Goal: Information Seeking & Learning: Learn about a topic

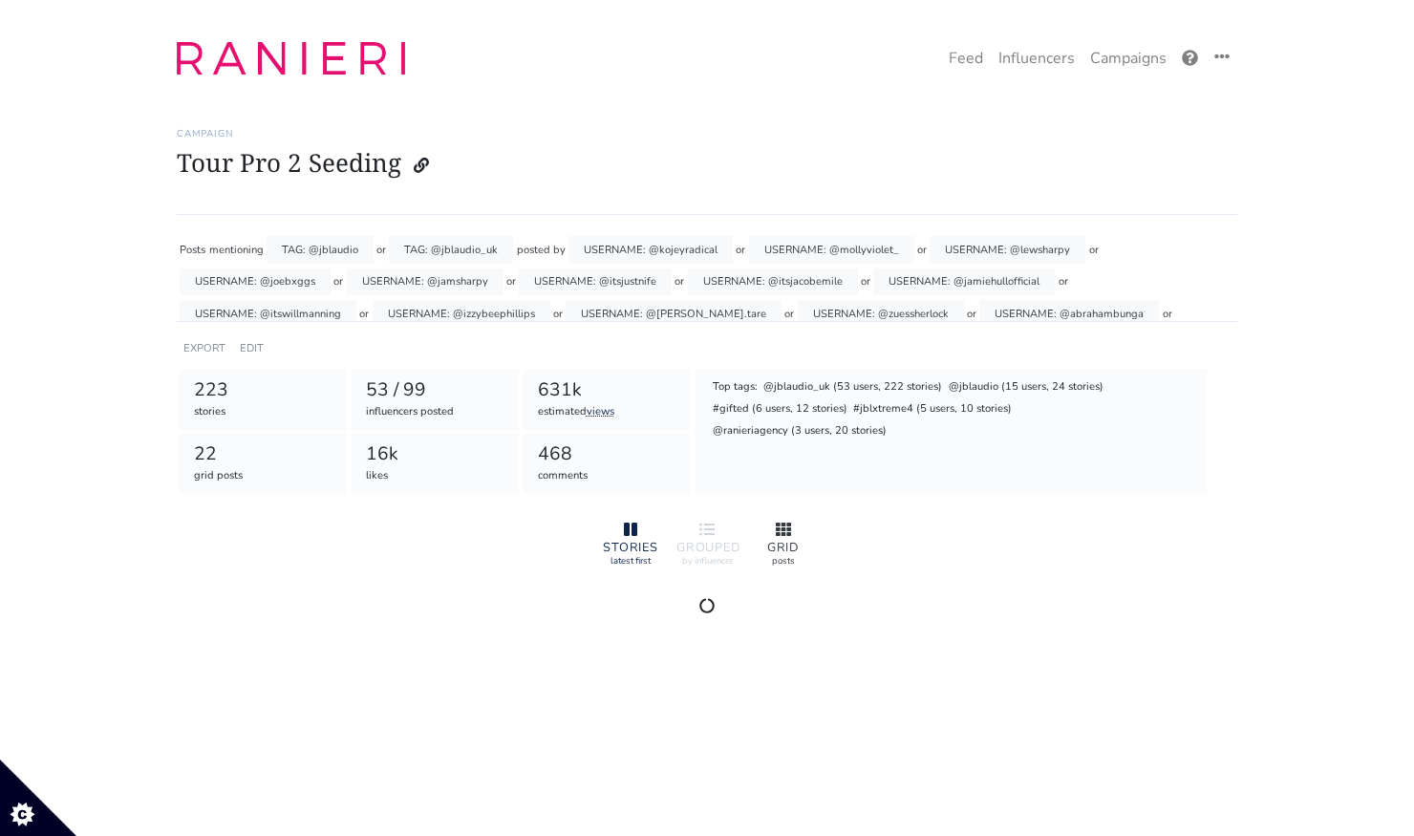
click at [771, 527] on div at bounding box center [783, 530] width 61 height 23
click at [973, 67] on link "Feed" at bounding box center [966, 58] width 50 height 38
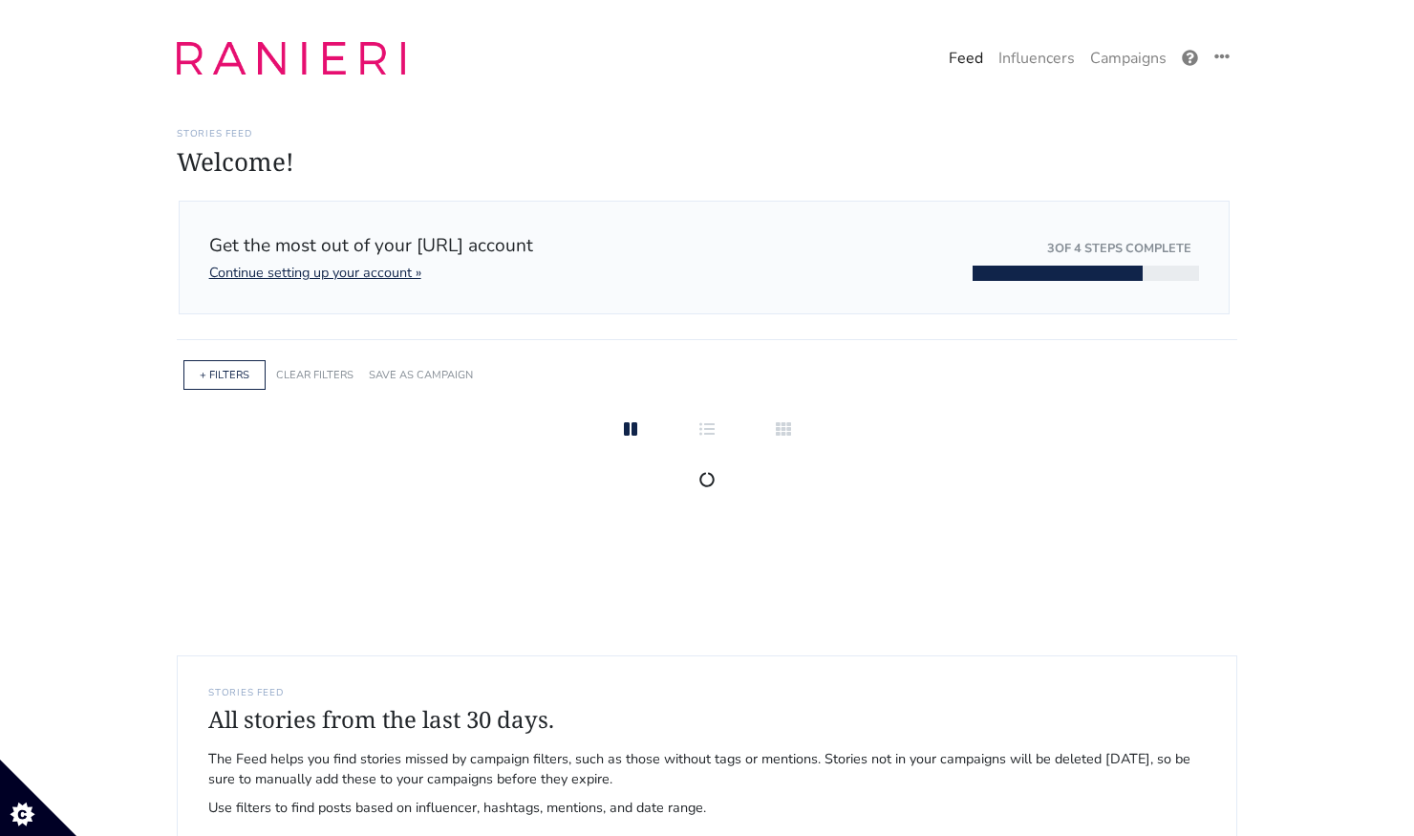
click at [249, 363] on div "+ FILTERS" at bounding box center [224, 375] width 82 height 30
click at [225, 374] on link "+ FILTERS" at bounding box center [225, 375] width 50 height 14
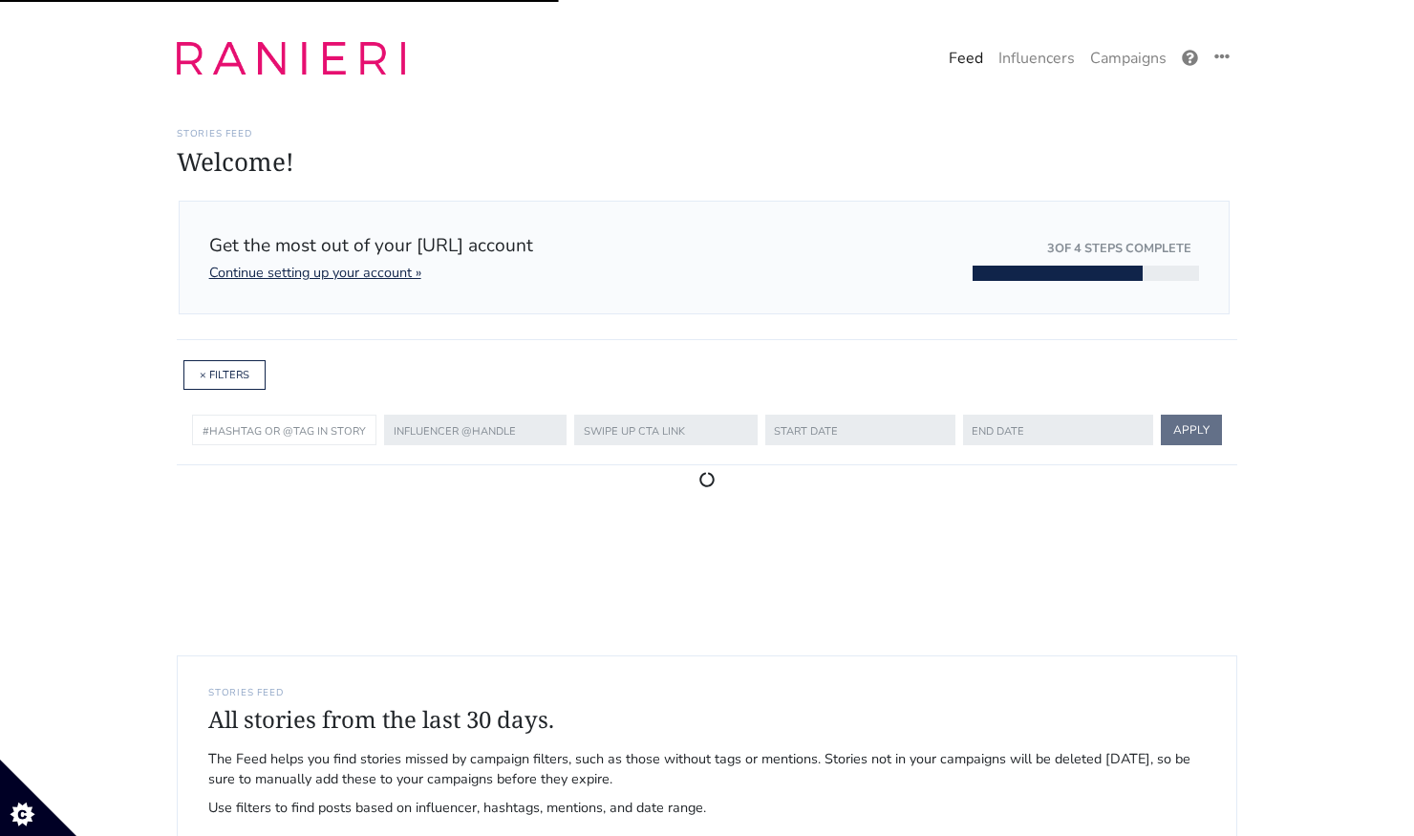
click at [279, 431] on input "text" at bounding box center [284, 430] width 184 height 31
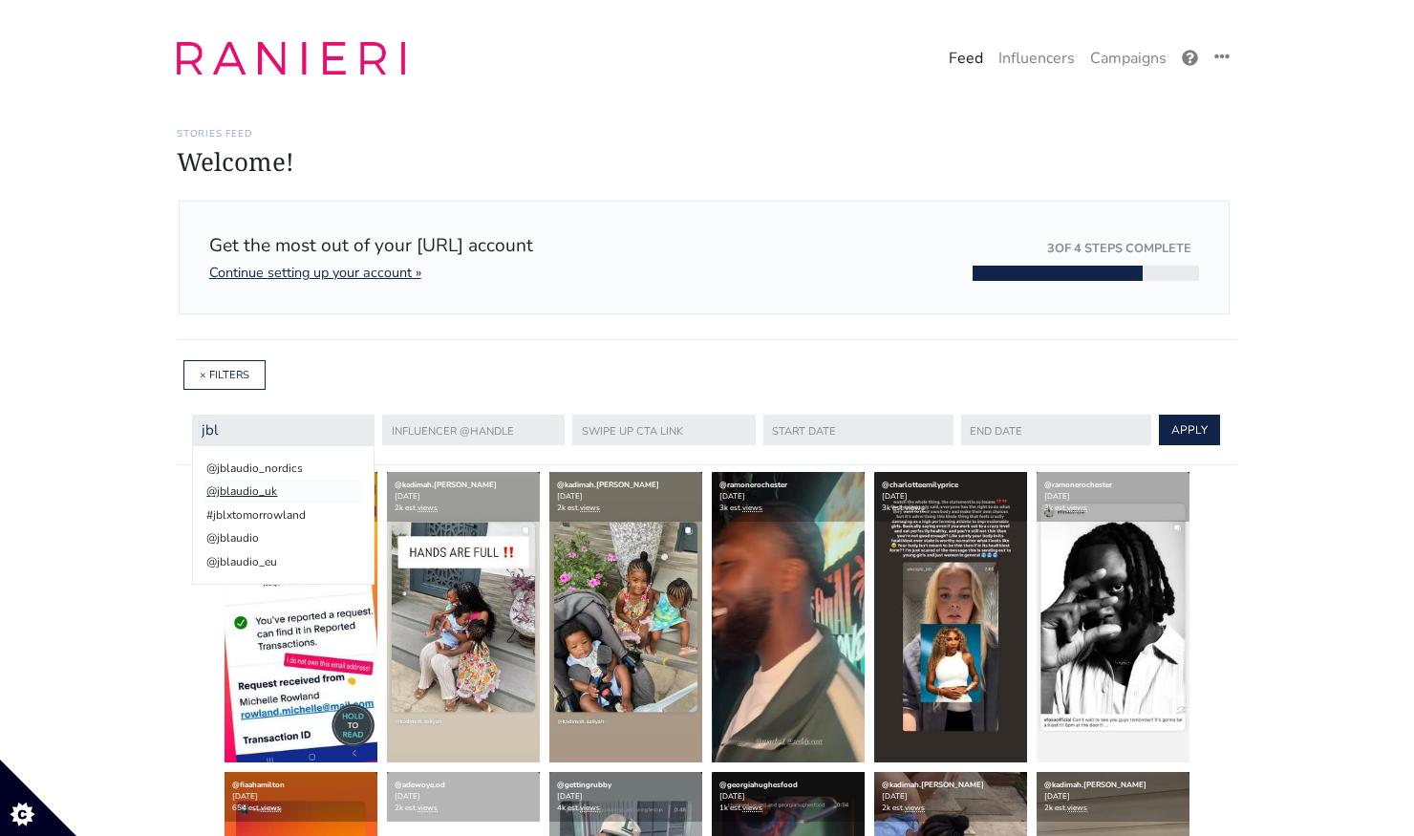
click at [292, 486] on li "@jblaudio_uk" at bounding box center [283, 491] width 160 height 23
type input "@jblaudio_uk"
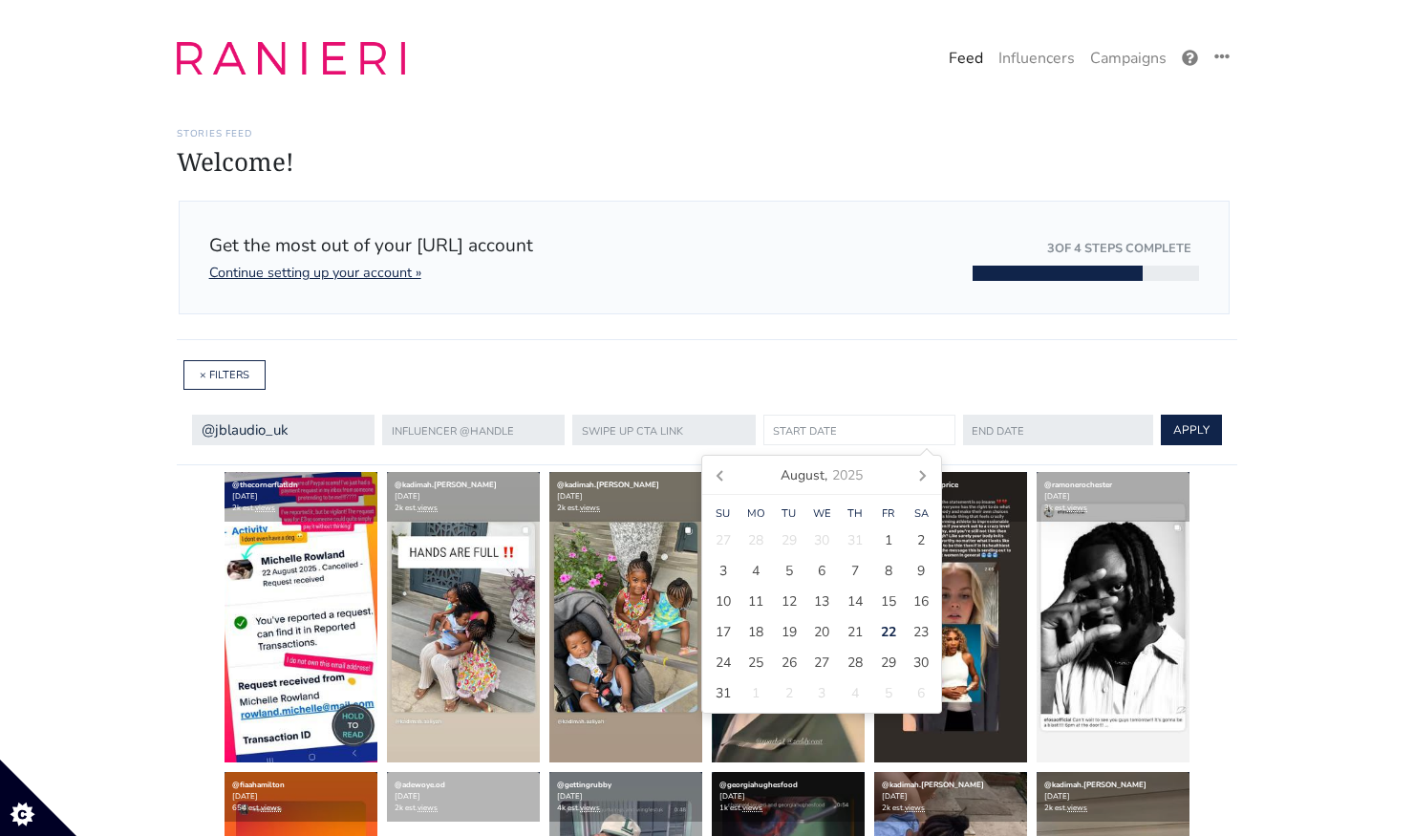
click at [792, 437] on input "text" at bounding box center [859, 430] width 192 height 31
click at [717, 487] on icon at bounding box center [721, 475] width 31 height 31
click at [758, 635] on span "21" at bounding box center [755, 632] width 15 height 20
type input "[DATE]"
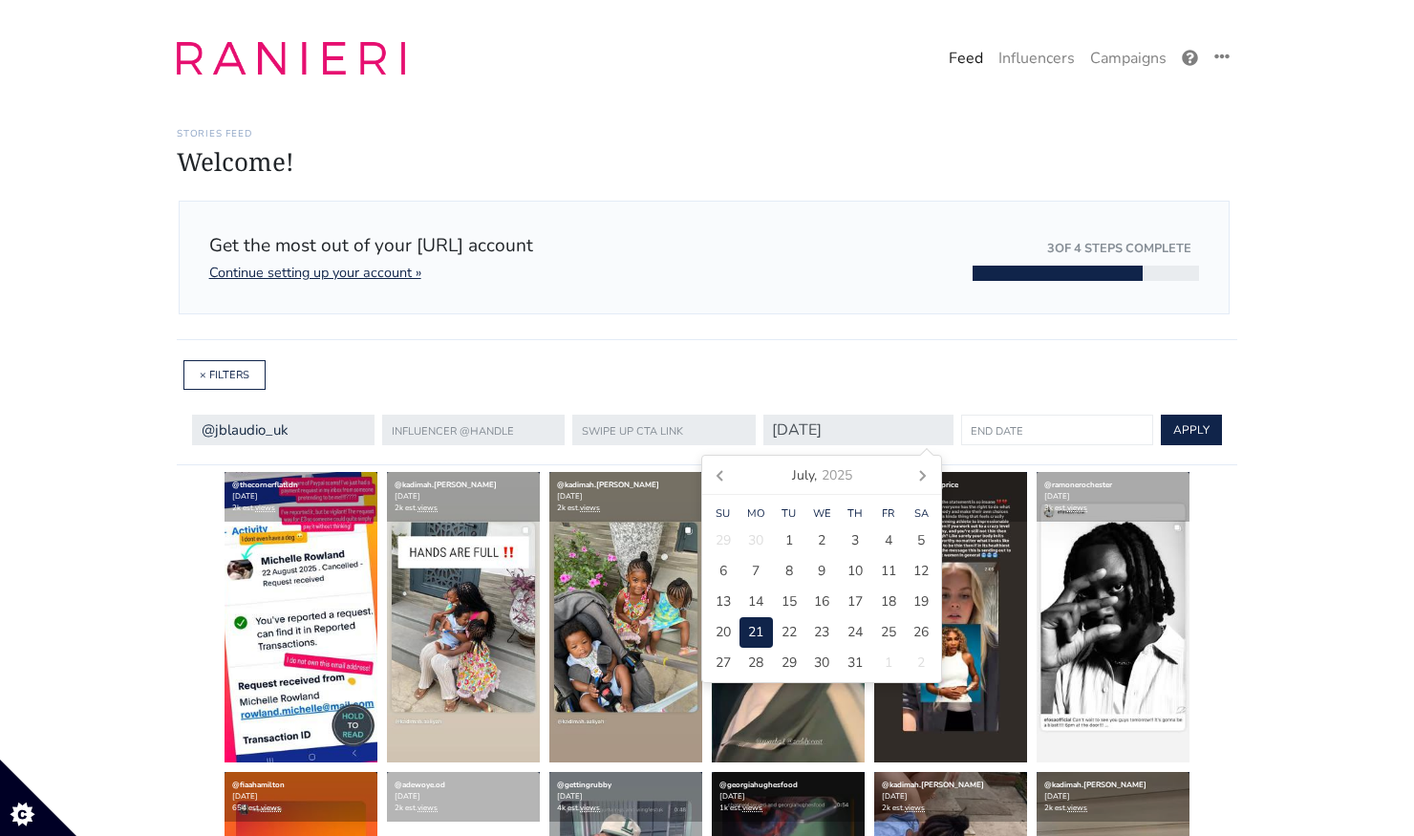
click at [1044, 423] on input "text" at bounding box center [1057, 430] width 192 height 31
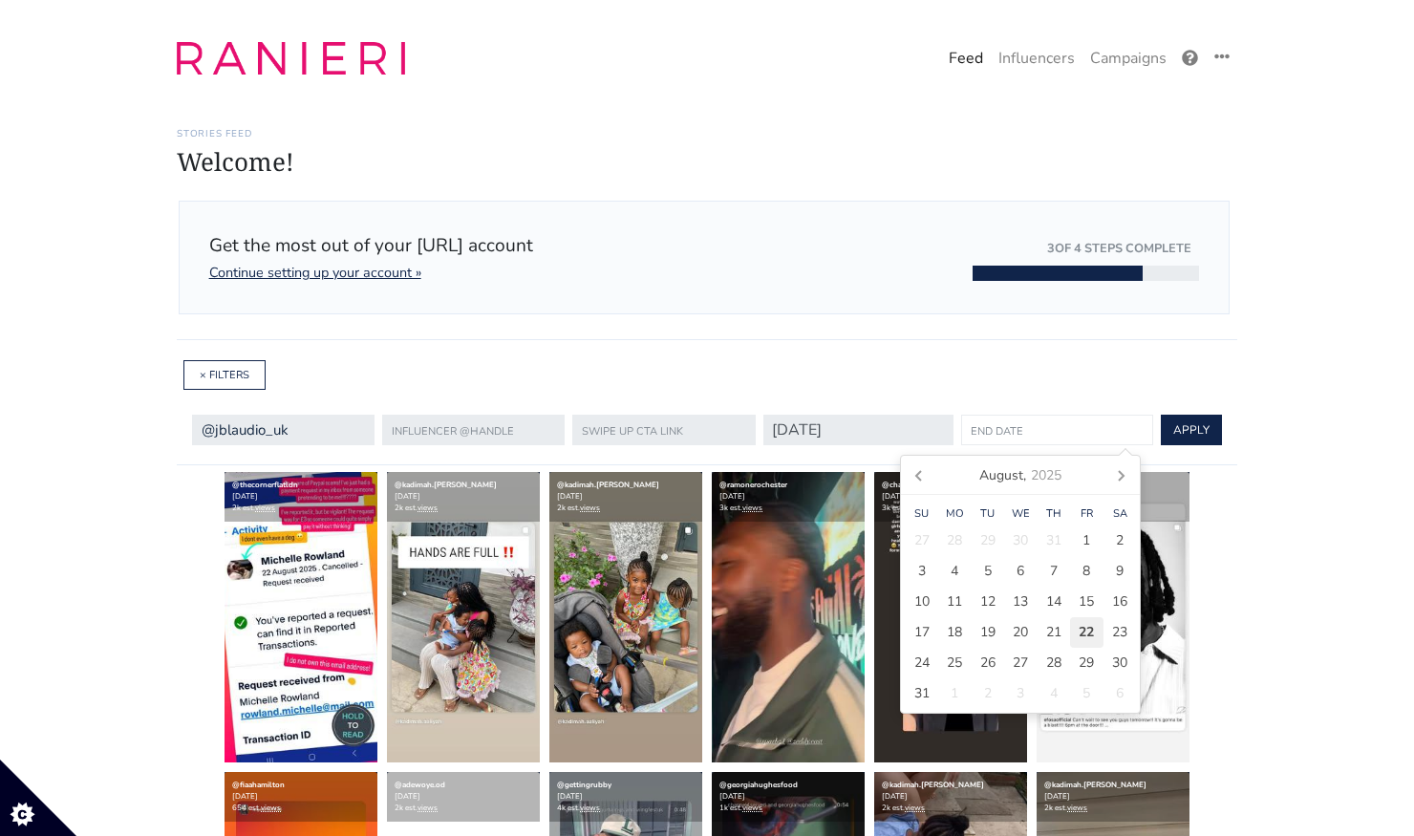
click at [1073, 632] on div "22" at bounding box center [1086, 632] width 33 height 31
type input "[DATE]"
click at [1172, 424] on button "APPLY" at bounding box center [1189, 430] width 61 height 31
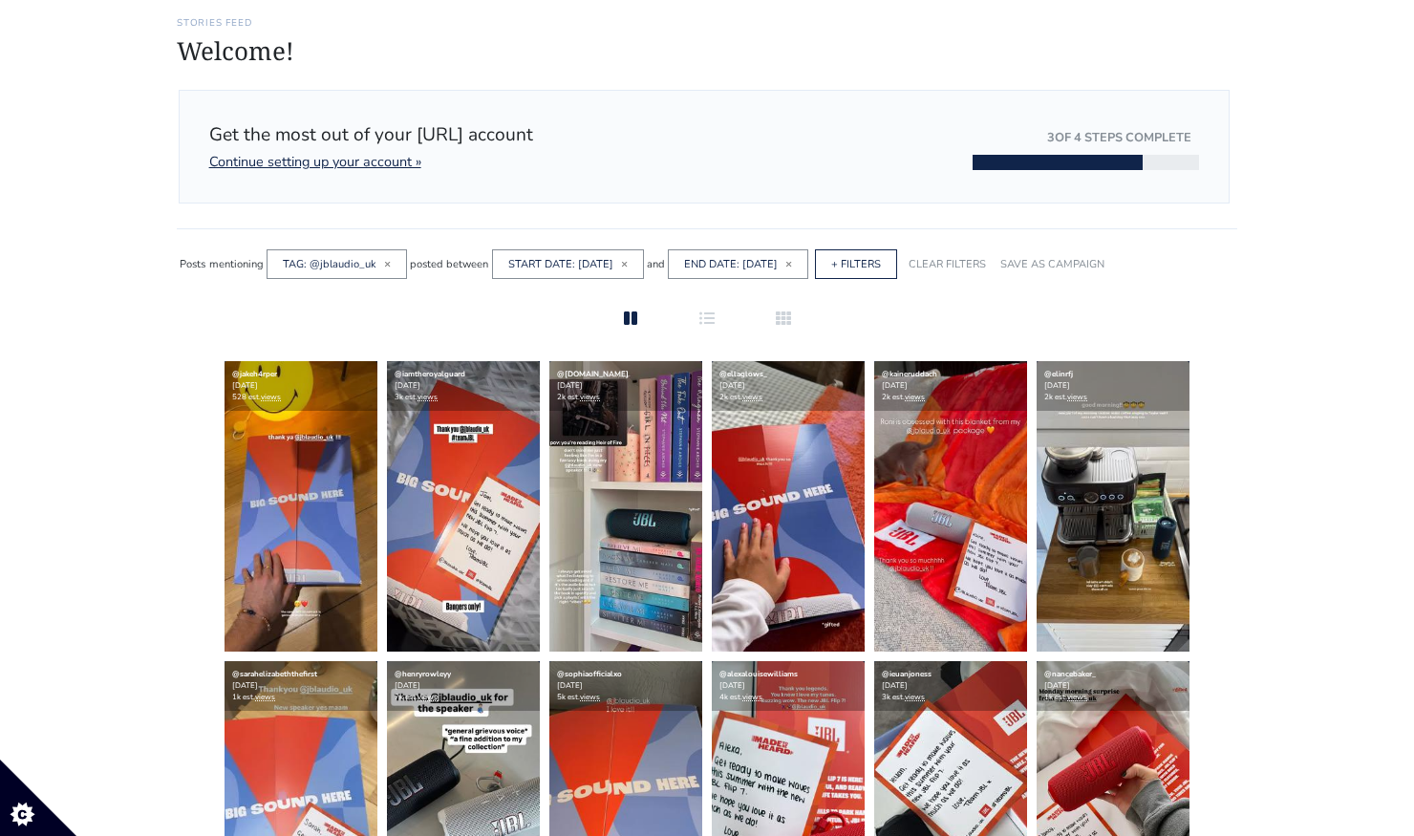
scroll to position [139, 0]
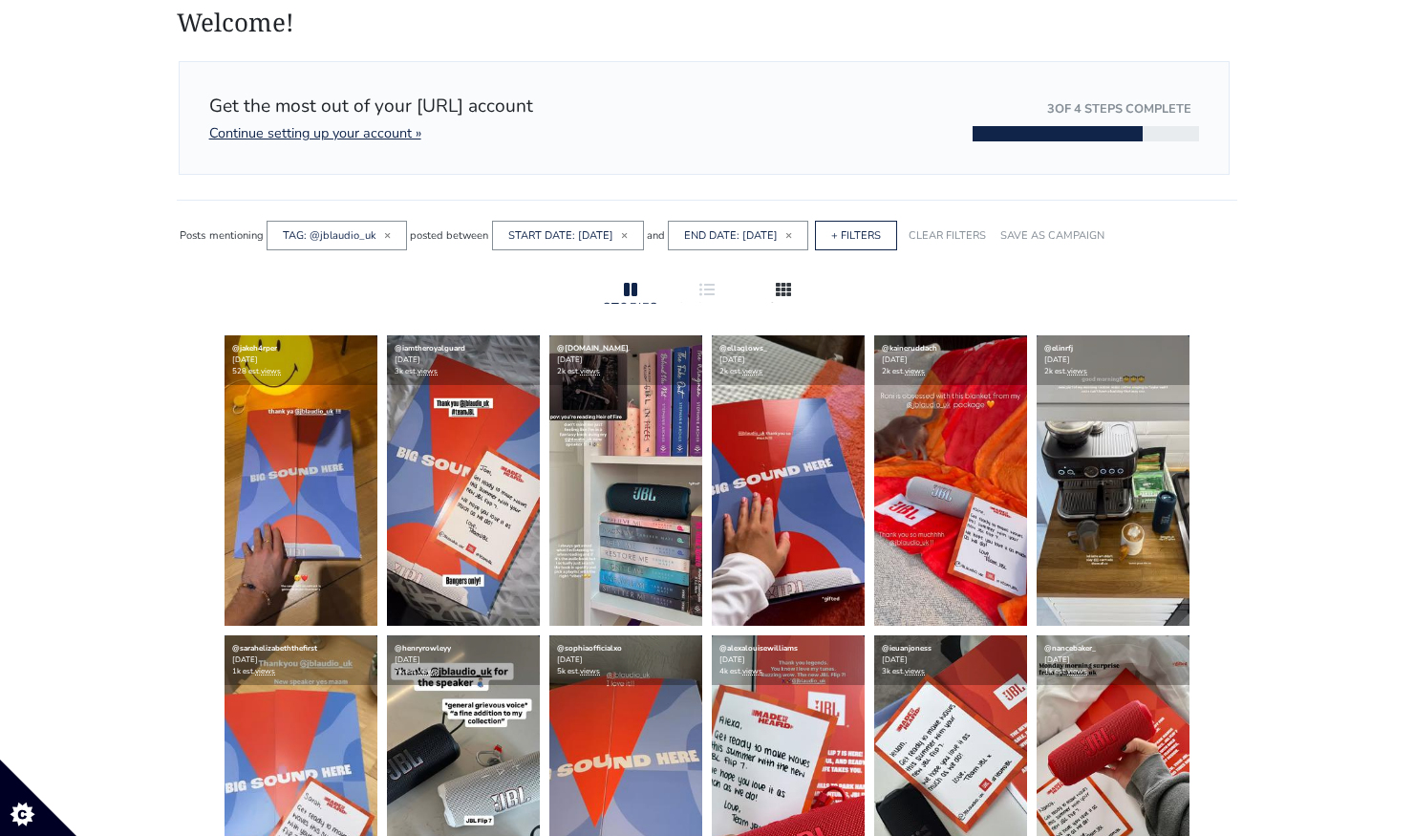
click at [775, 279] on div at bounding box center [783, 290] width 61 height 23
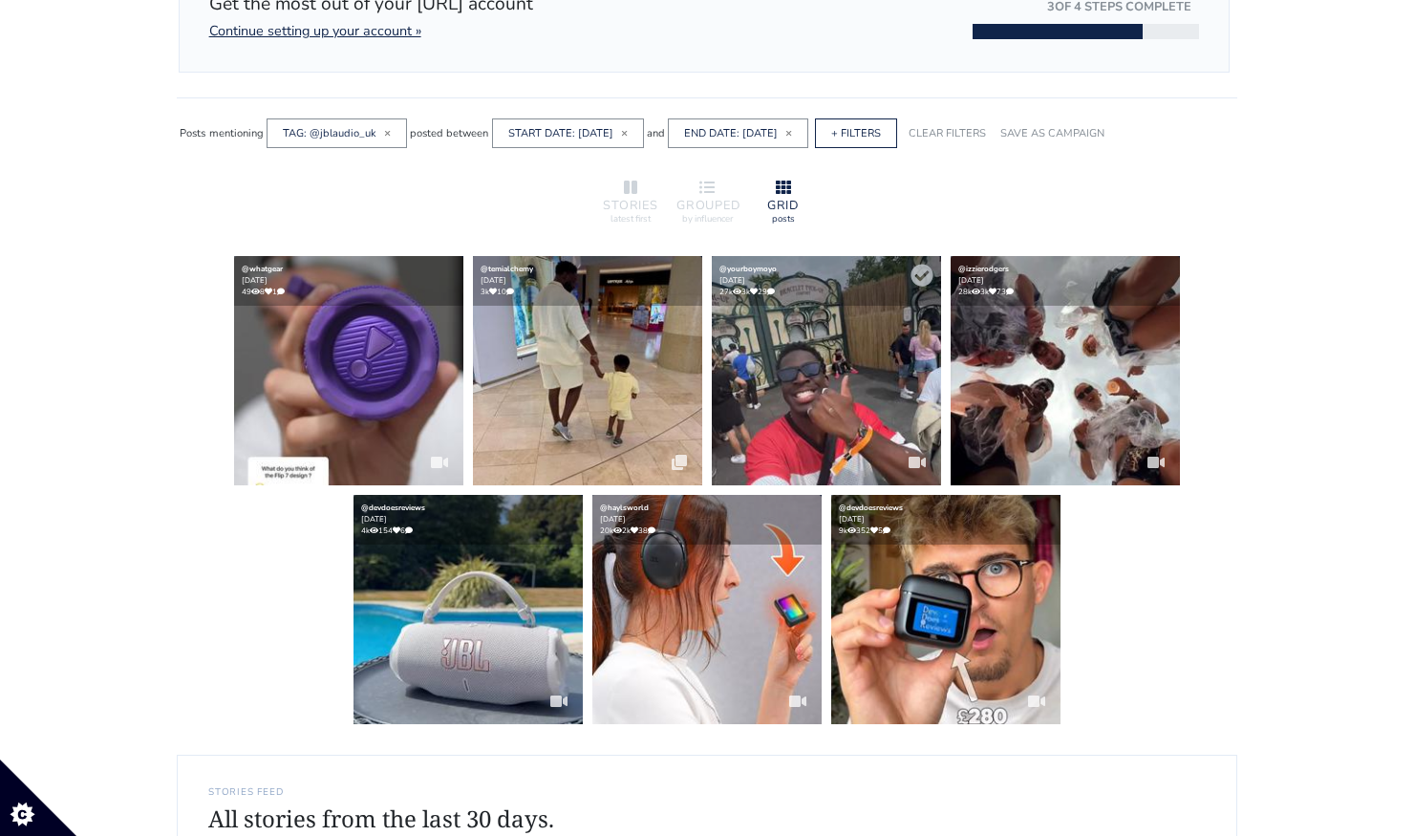
scroll to position [249, 0]
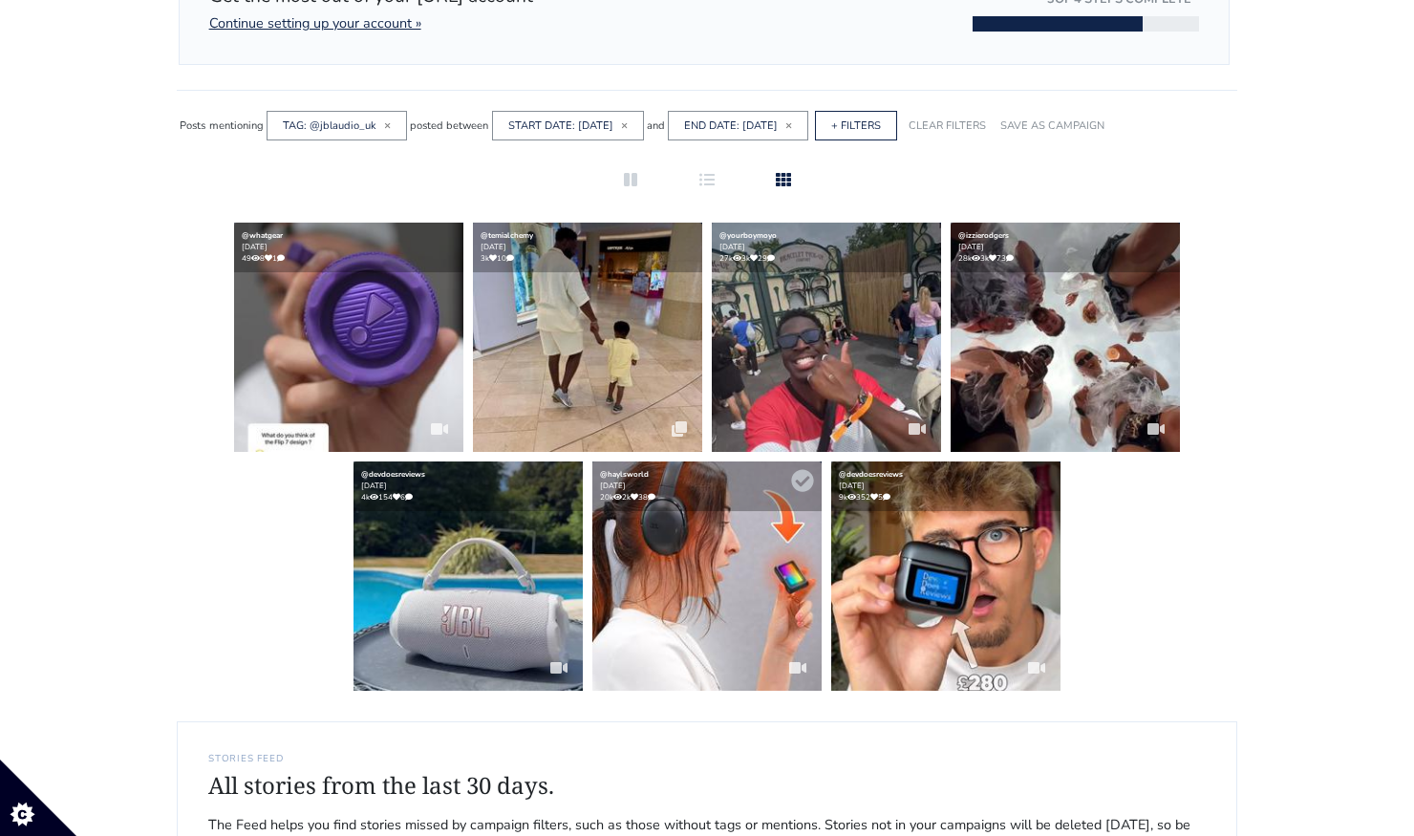
click at [640, 542] on img at bounding box center [706, 575] width 229 height 229
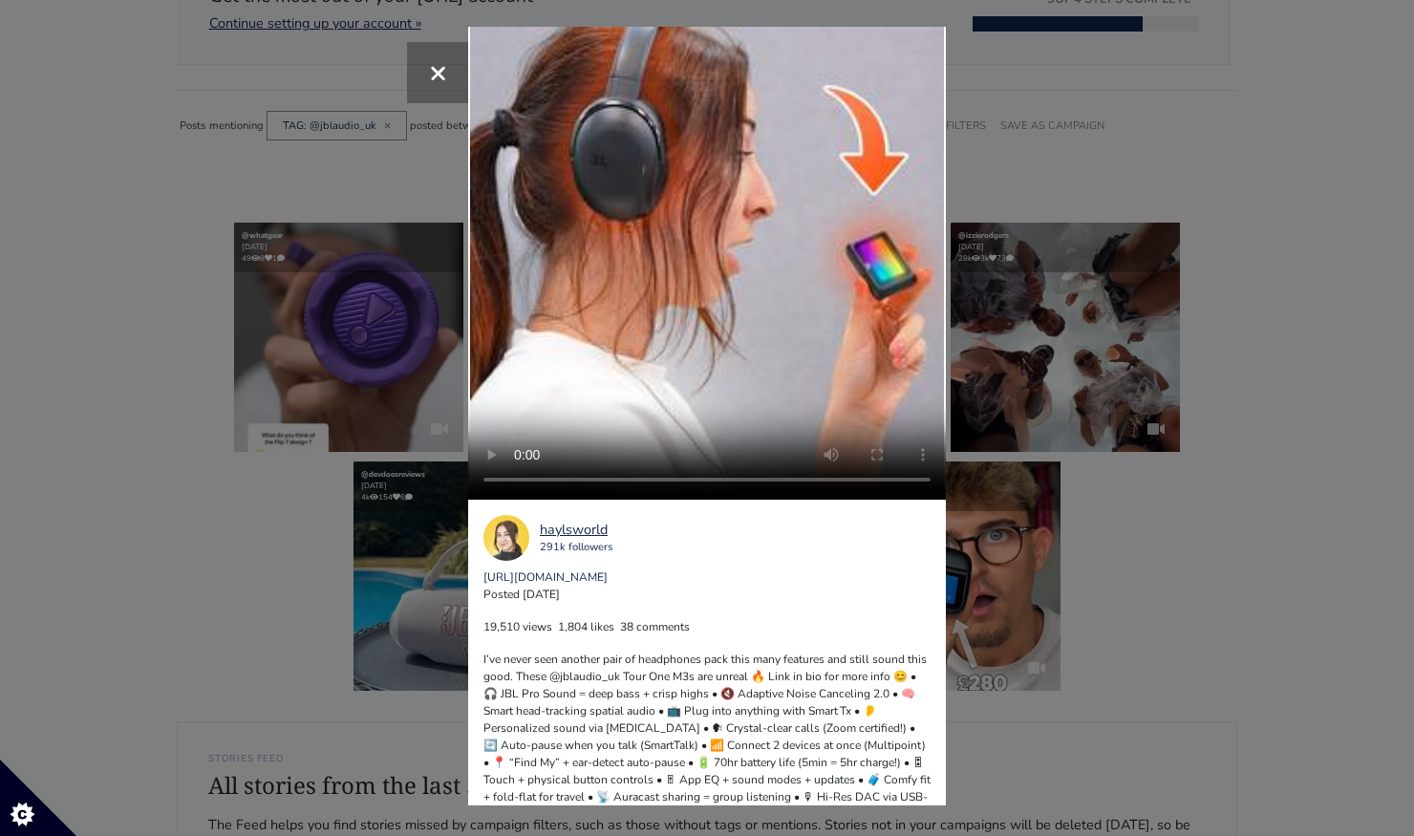
click at [1222, 328] on div "× Your browser does not support HTML5 video. [GEOGRAPHIC_DATA] 291k followers […" at bounding box center [707, 418] width 1414 height 836
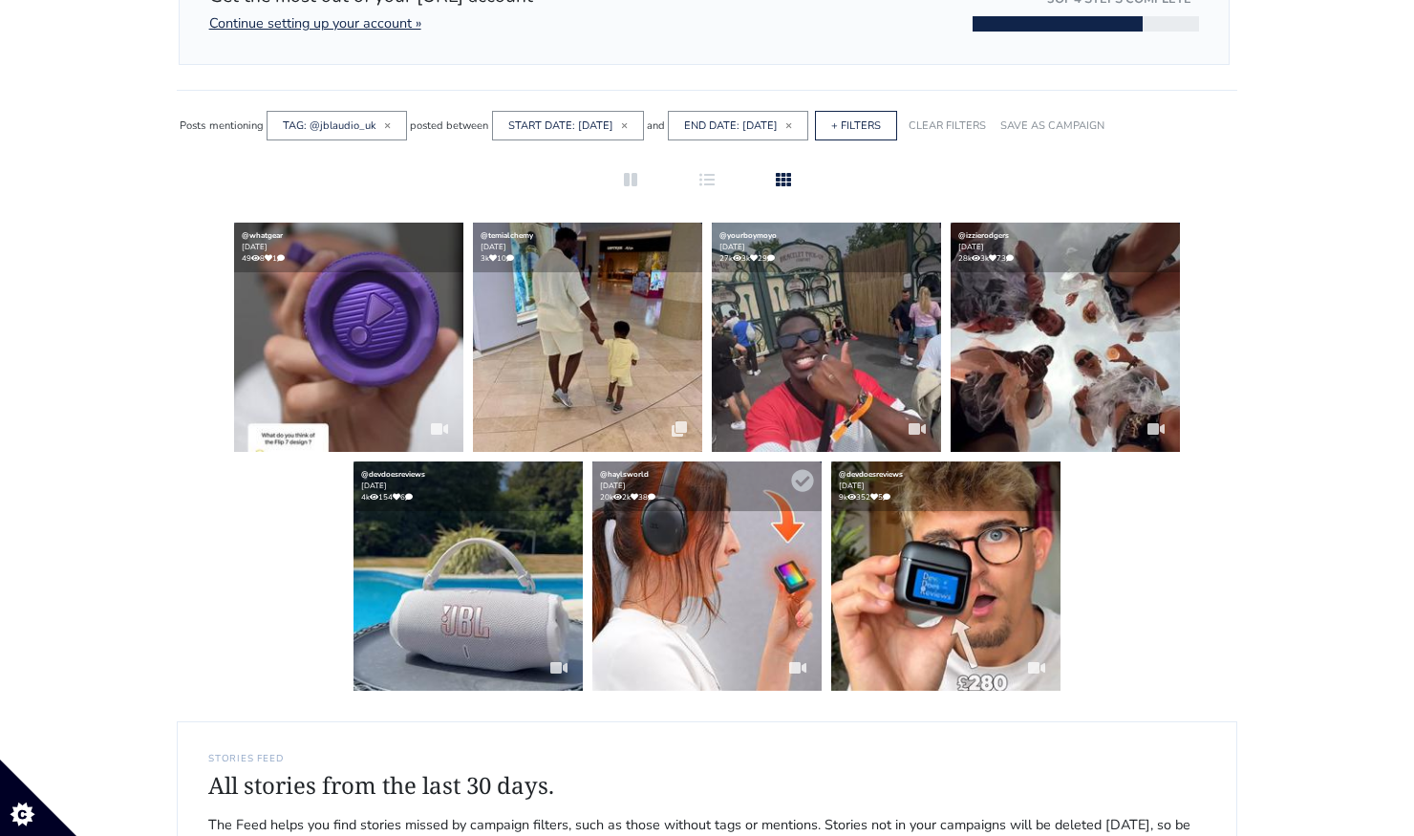
click at [751, 602] on img at bounding box center [706, 575] width 229 height 229
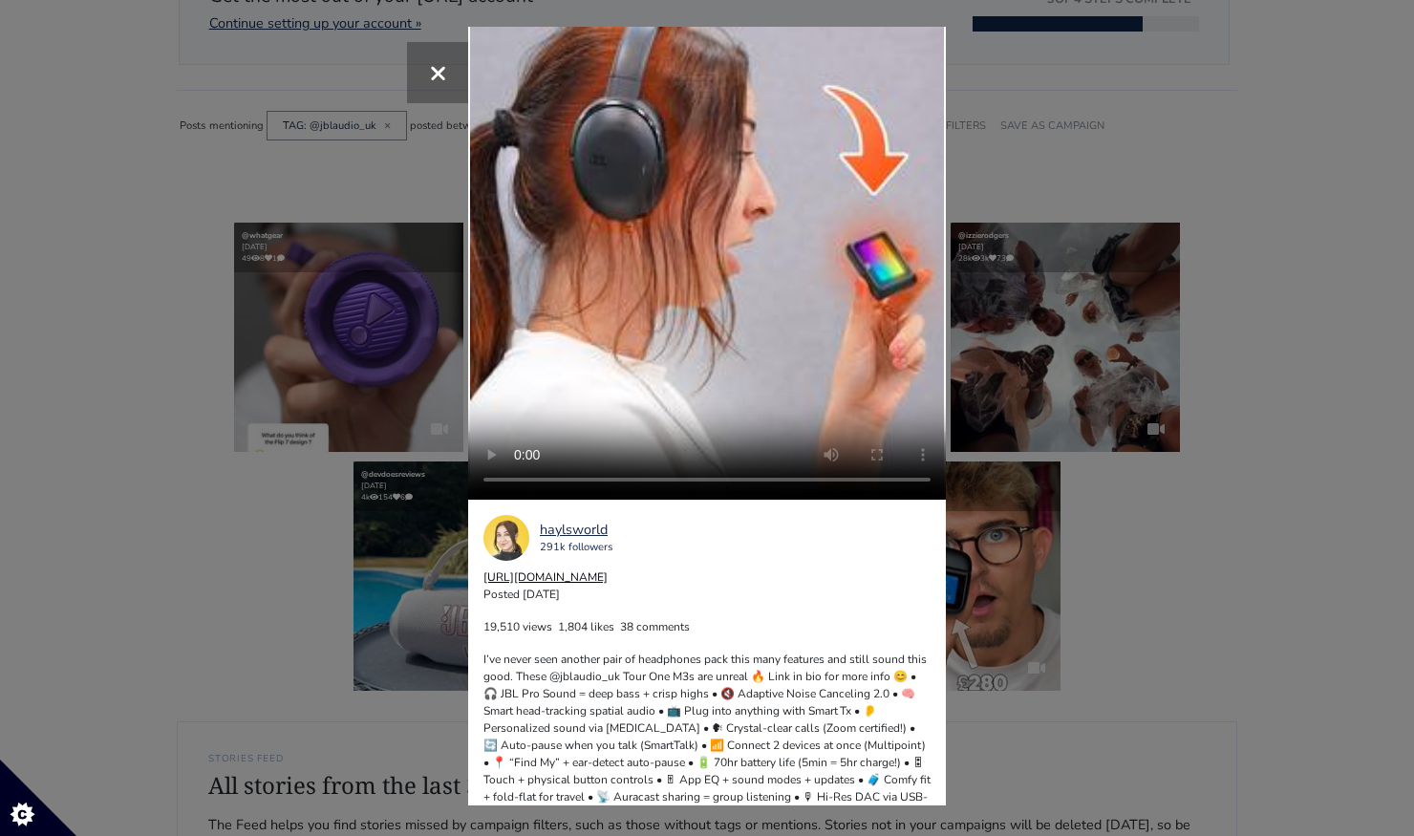
click at [608, 580] on link "[URL][DOMAIN_NAME]" at bounding box center [545, 576] width 124 height 15
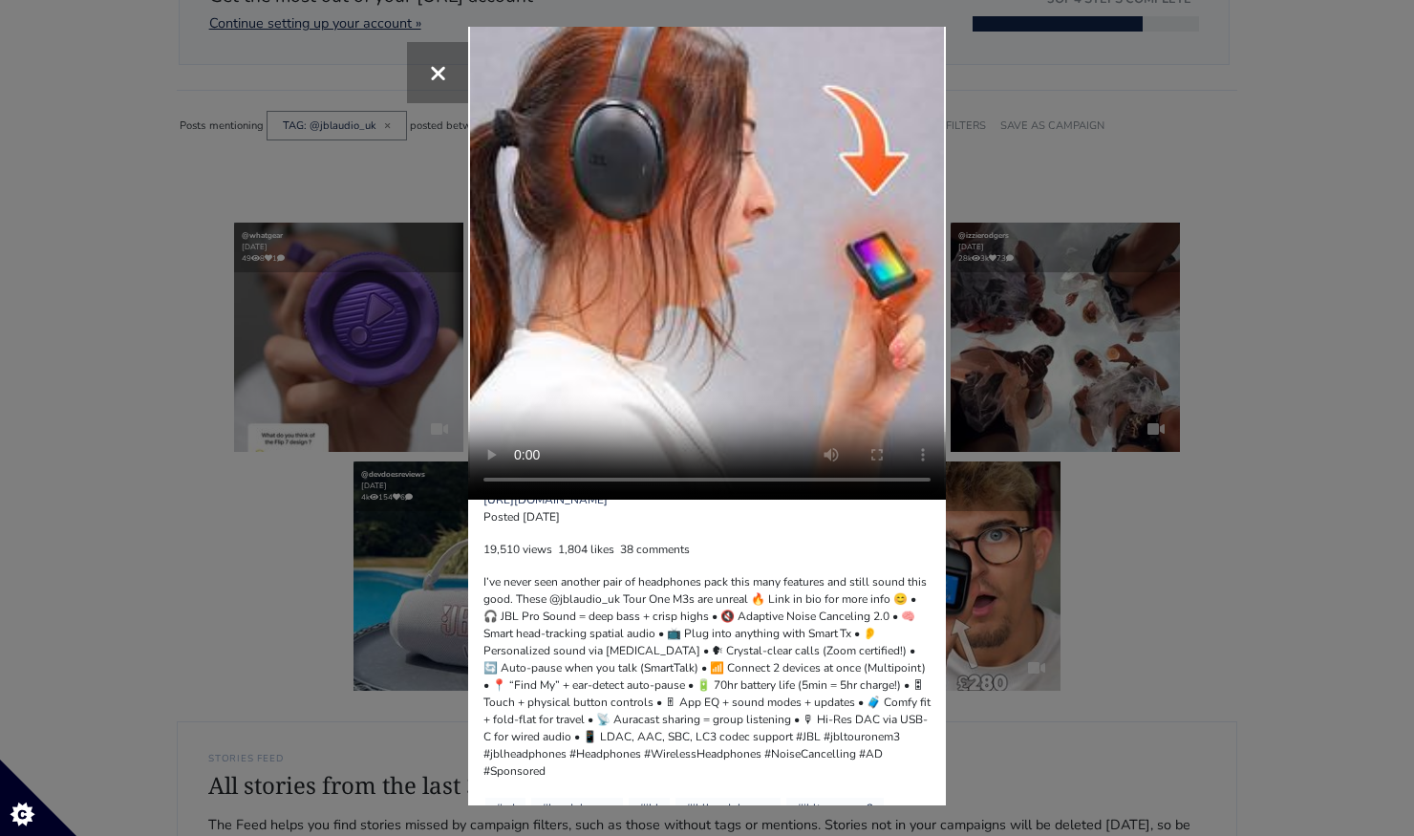
scroll to position [75, 0]
drag, startPoint x: 482, startPoint y: 582, endPoint x: 619, endPoint y: 583, distance: 137.6
click at [619, 583] on div "haylsworld 291k followers [URL][DOMAIN_NAME] Posted [DATE] 19,510 views 1,804 l…" at bounding box center [707, 653] width 478 height 306
click at [483, 588] on div at bounding box center [706, 679] width 447 height 206
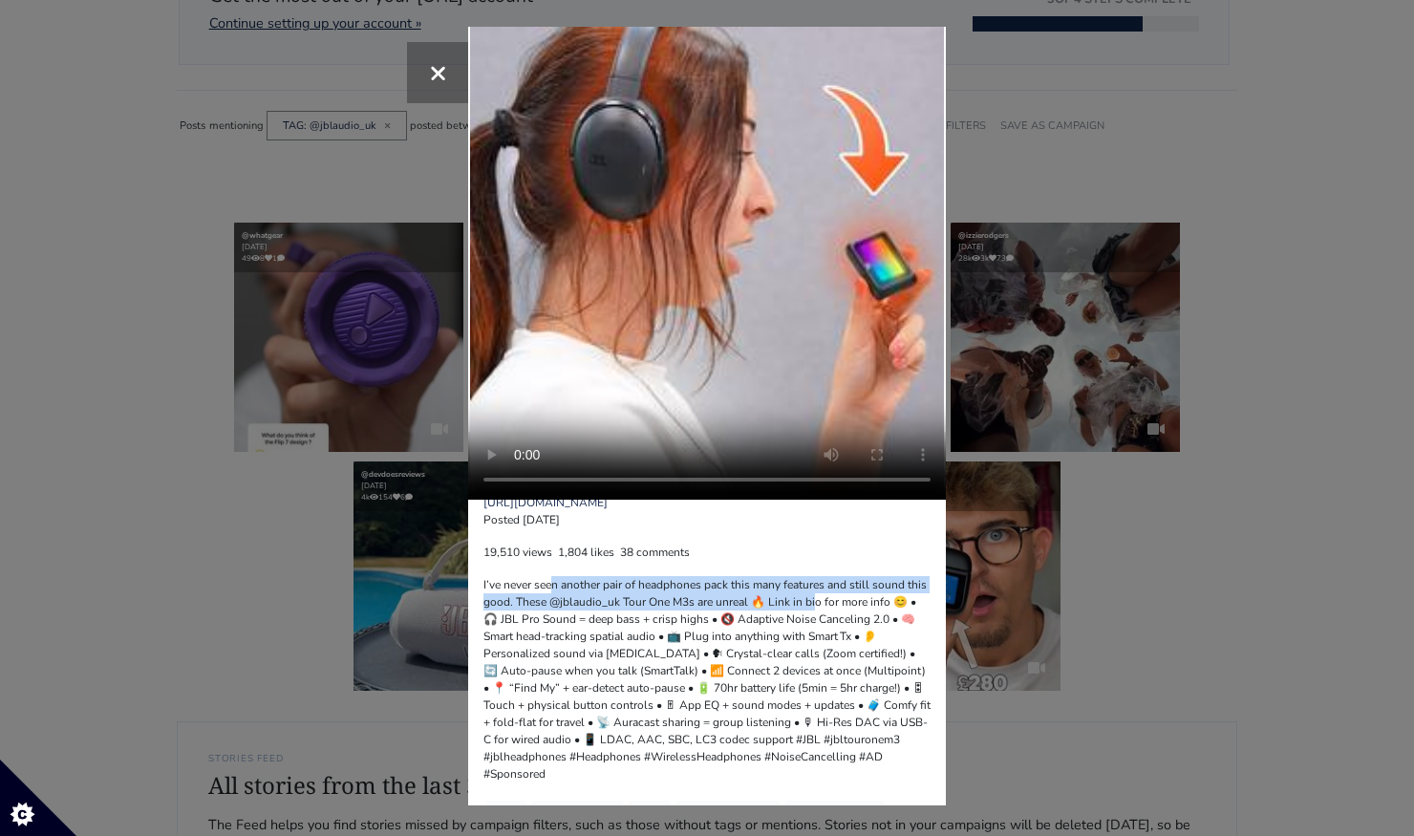
drag, startPoint x: 486, startPoint y: 587, endPoint x: 751, endPoint y: 597, distance: 264.9
click at [751, 597] on div at bounding box center [706, 679] width 447 height 206
copy div "’ve never seen another pair of headphones pack this many features and still sou…"
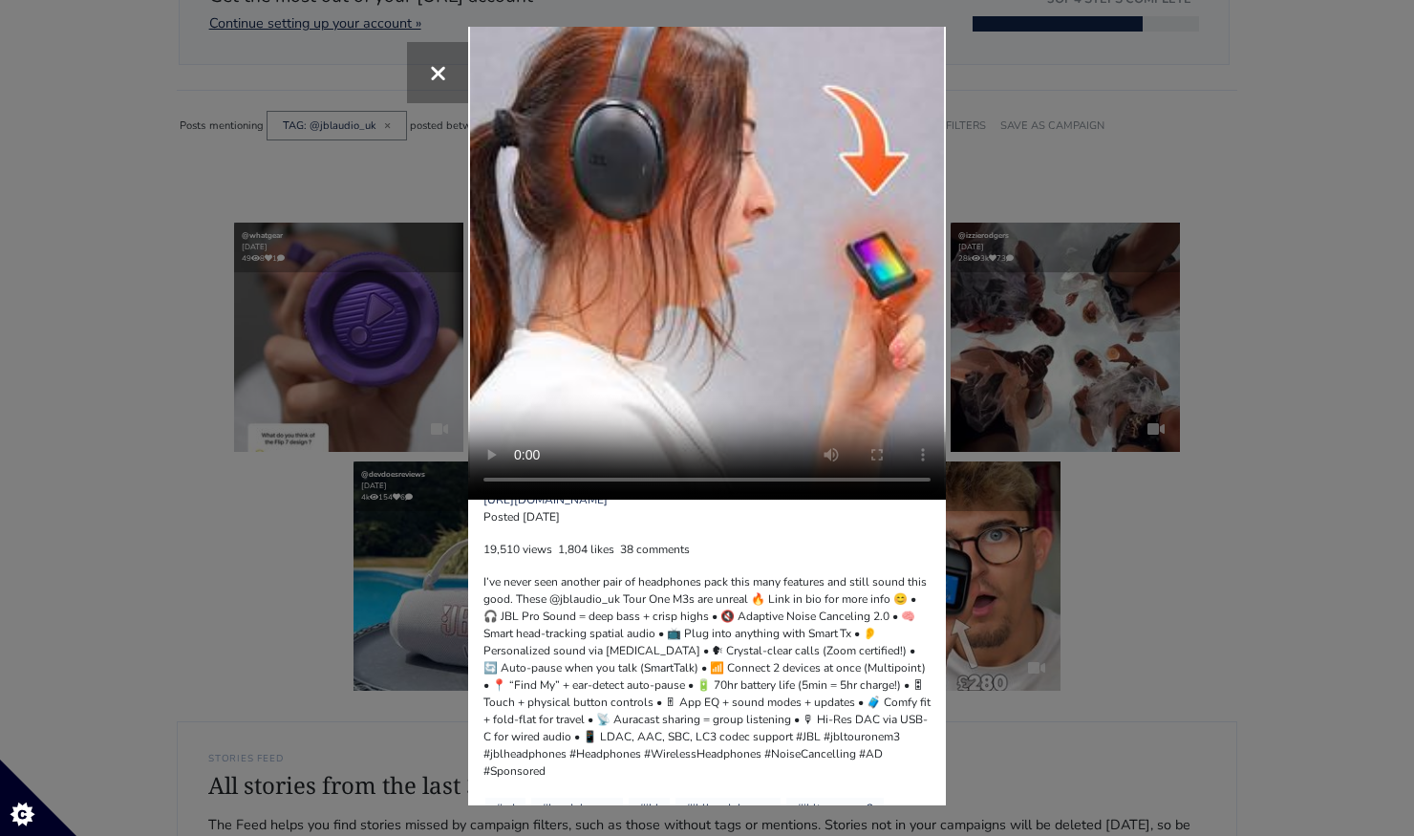
click at [1151, 187] on div "× Your browser does not support HTML5 video. [GEOGRAPHIC_DATA] 291k followers […" at bounding box center [707, 418] width 1414 height 836
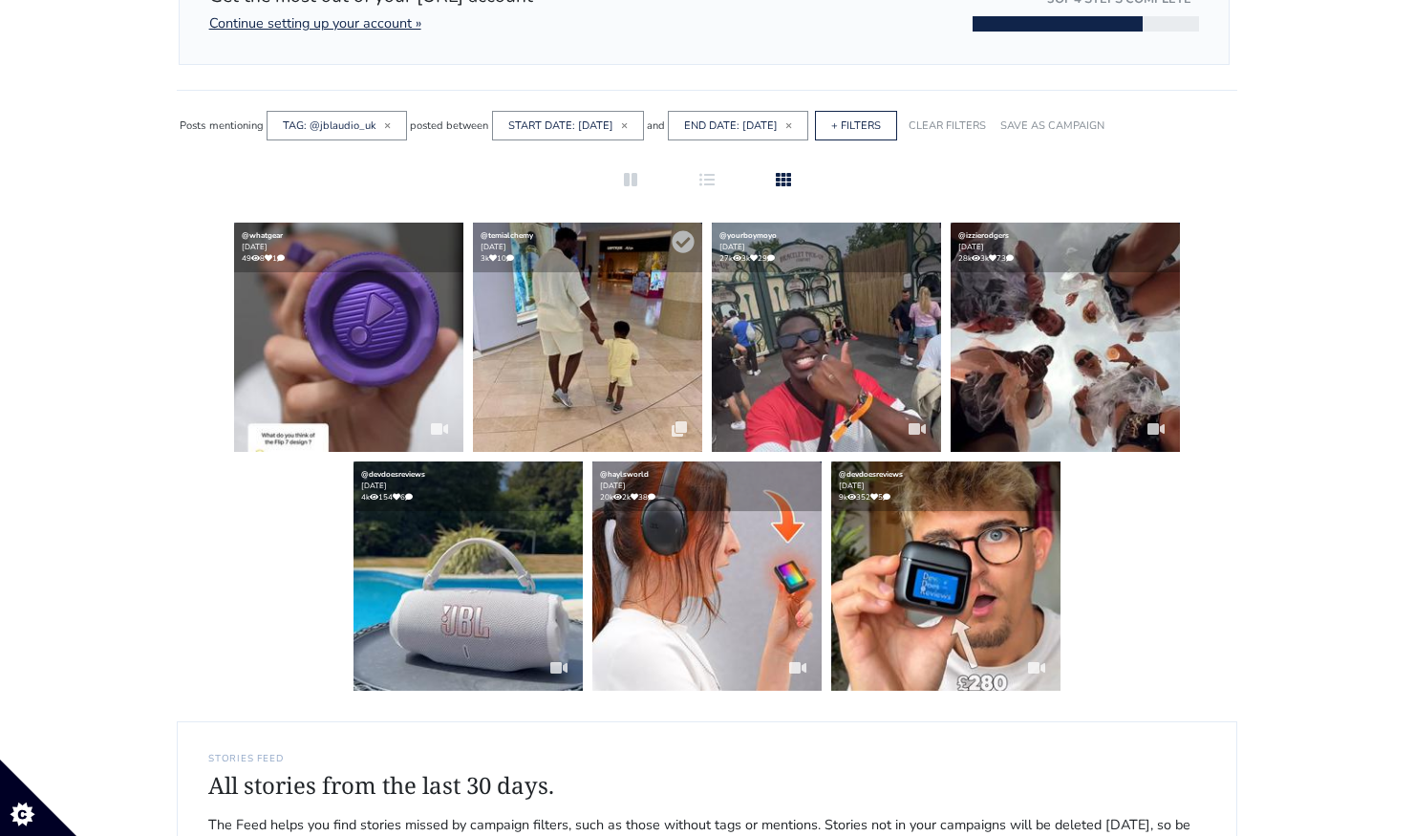
click at [575, 346] on img at bounding box center [587, 337] width 229 height 229
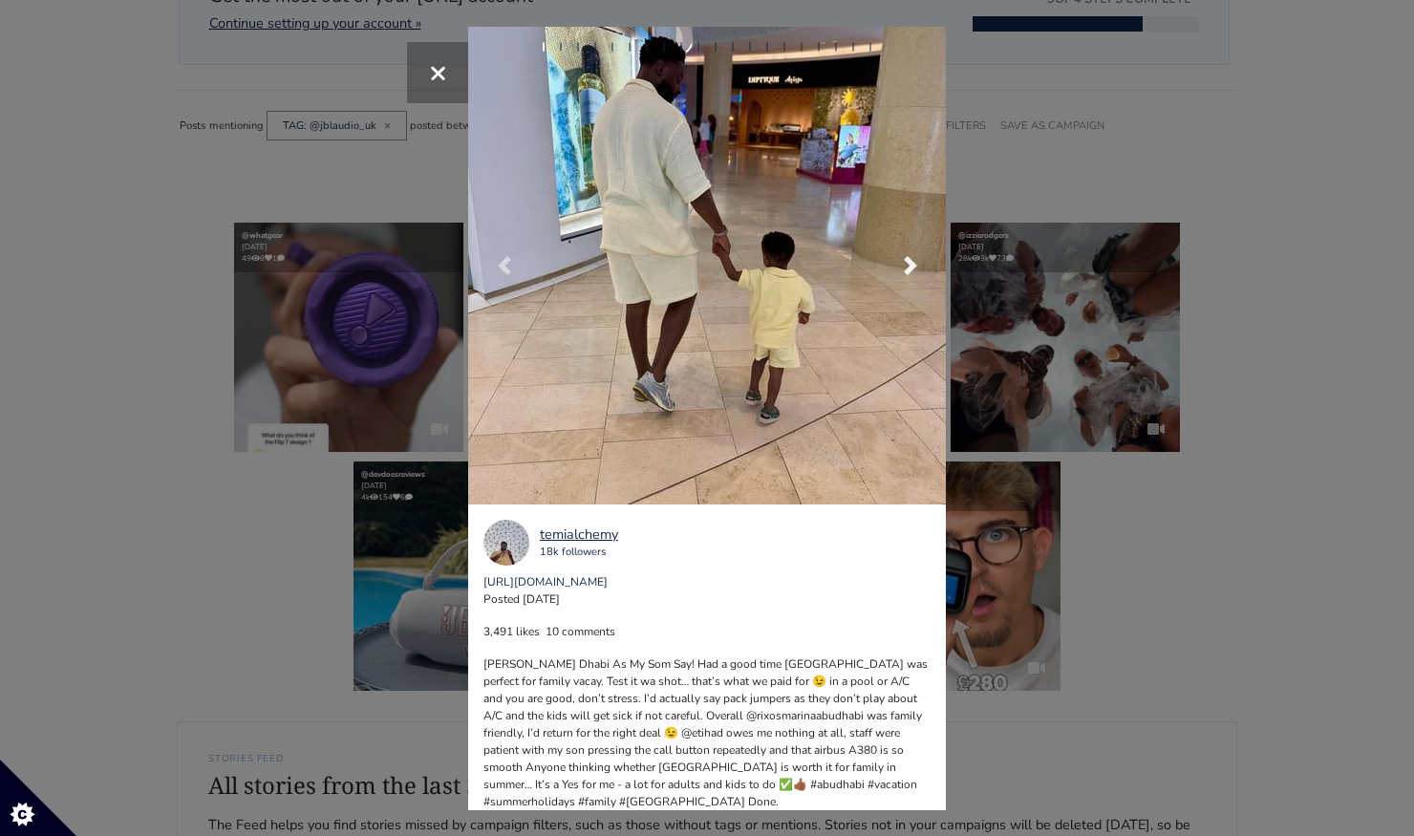
click at [909, 270] on span at bounding box center [910, 265] width 19 height 19
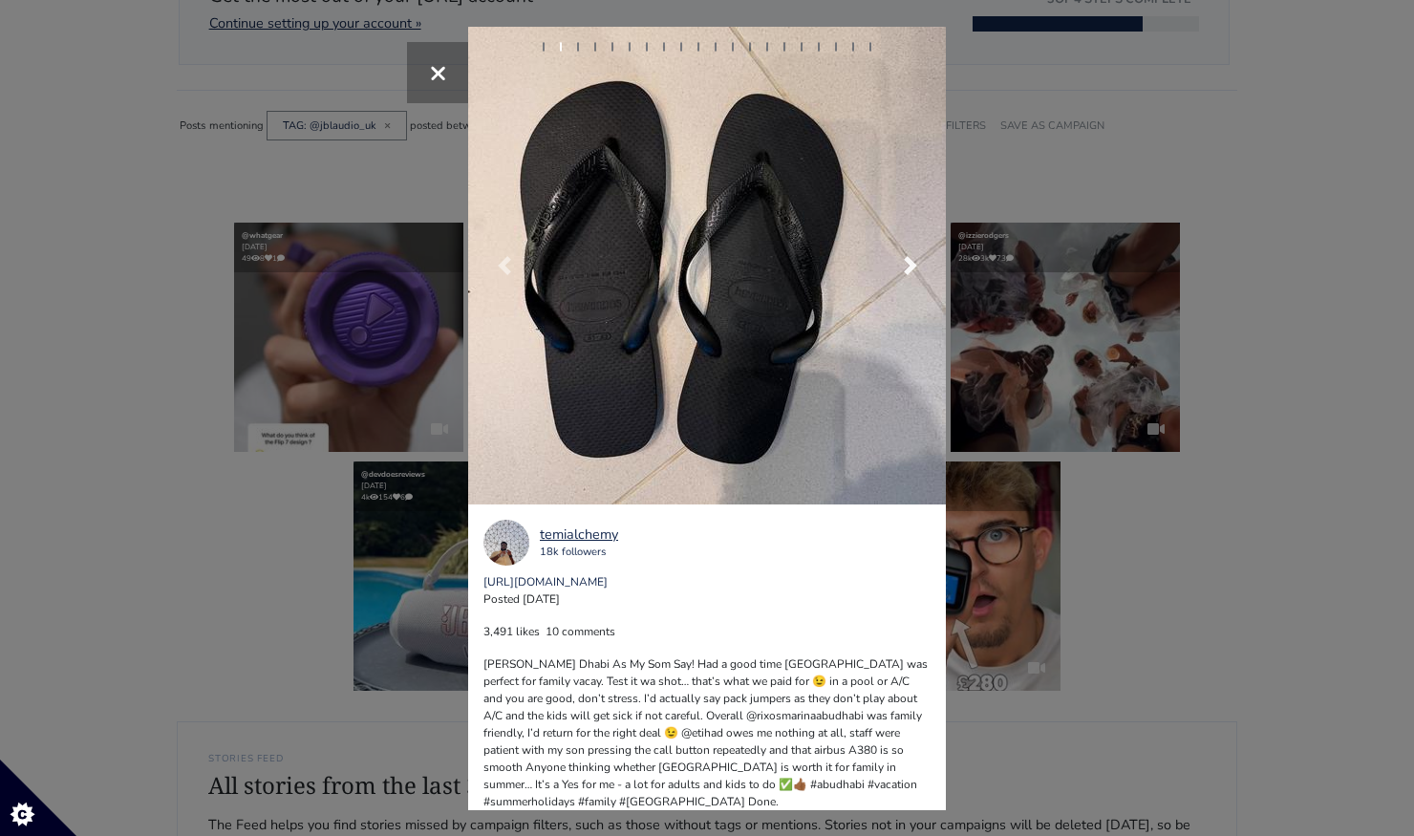
click at [910, 270] on span at bounding box center [910, 265] width 19 height 19
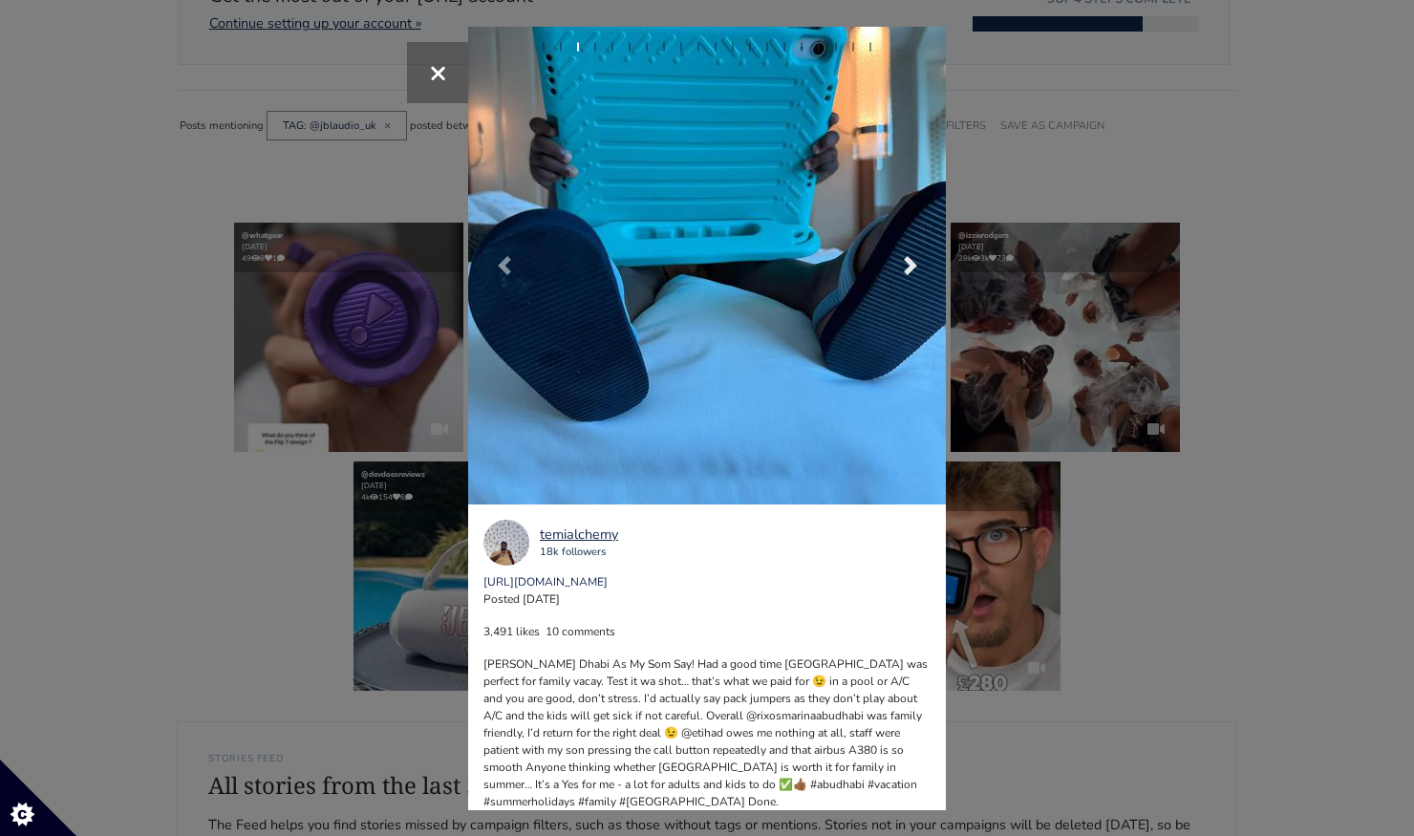
click at [910, 270] on span at bounding box center [910, 265] width 19 height 19
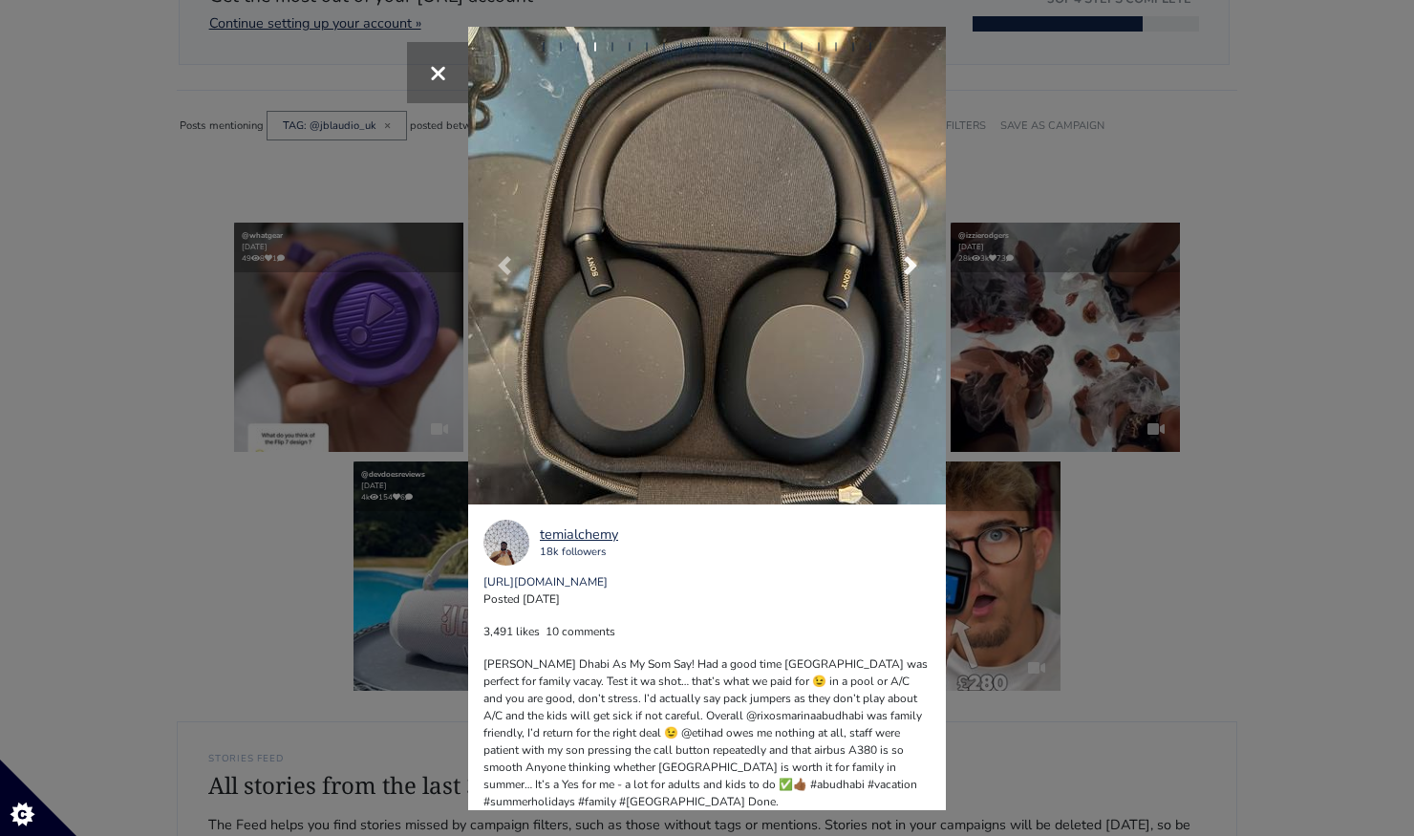
click at [910, 270] on span at bounding box center [910, 265] width 19 height 19
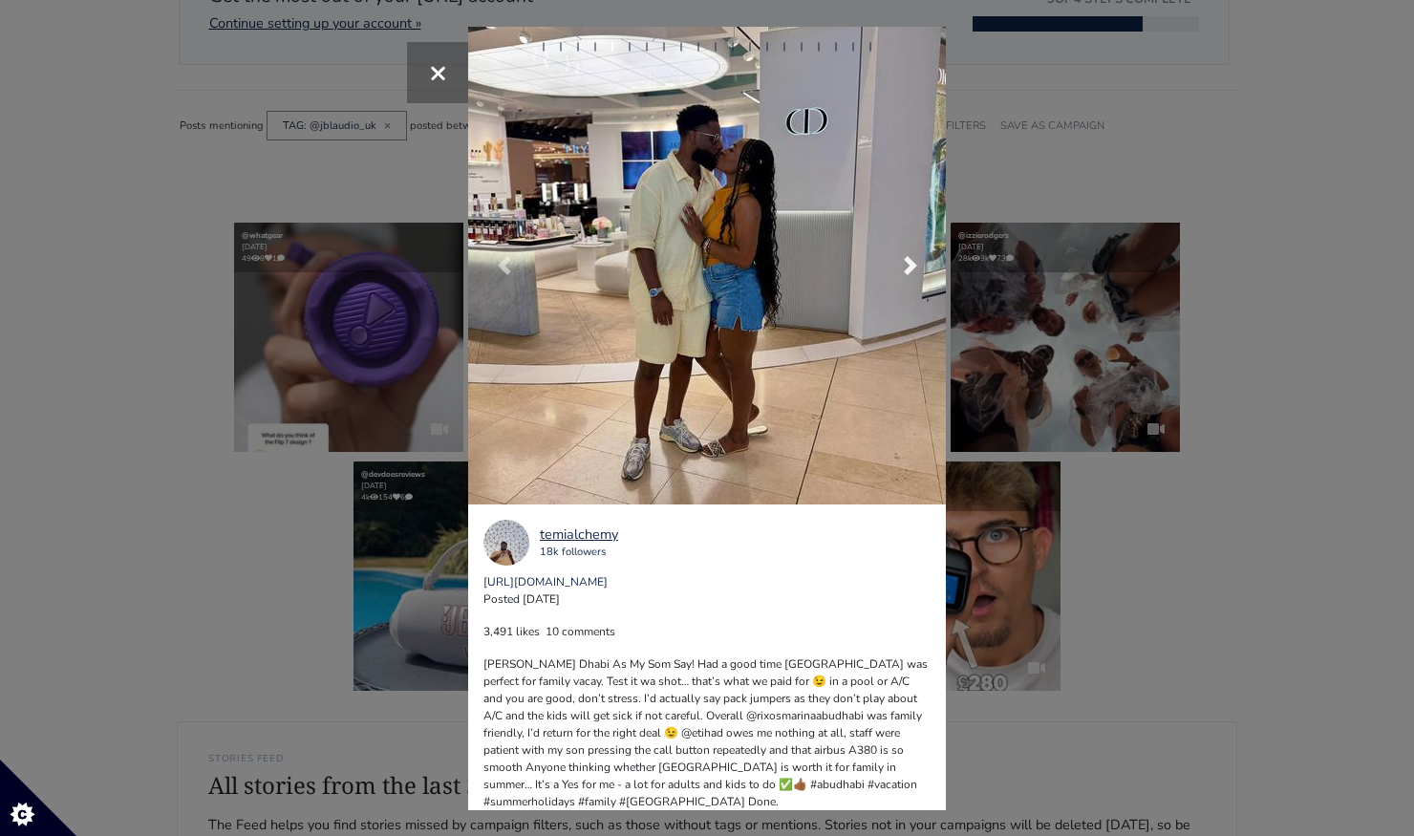
click at [910, 270] on span at bounding box center [910, 265] width 19 height 19
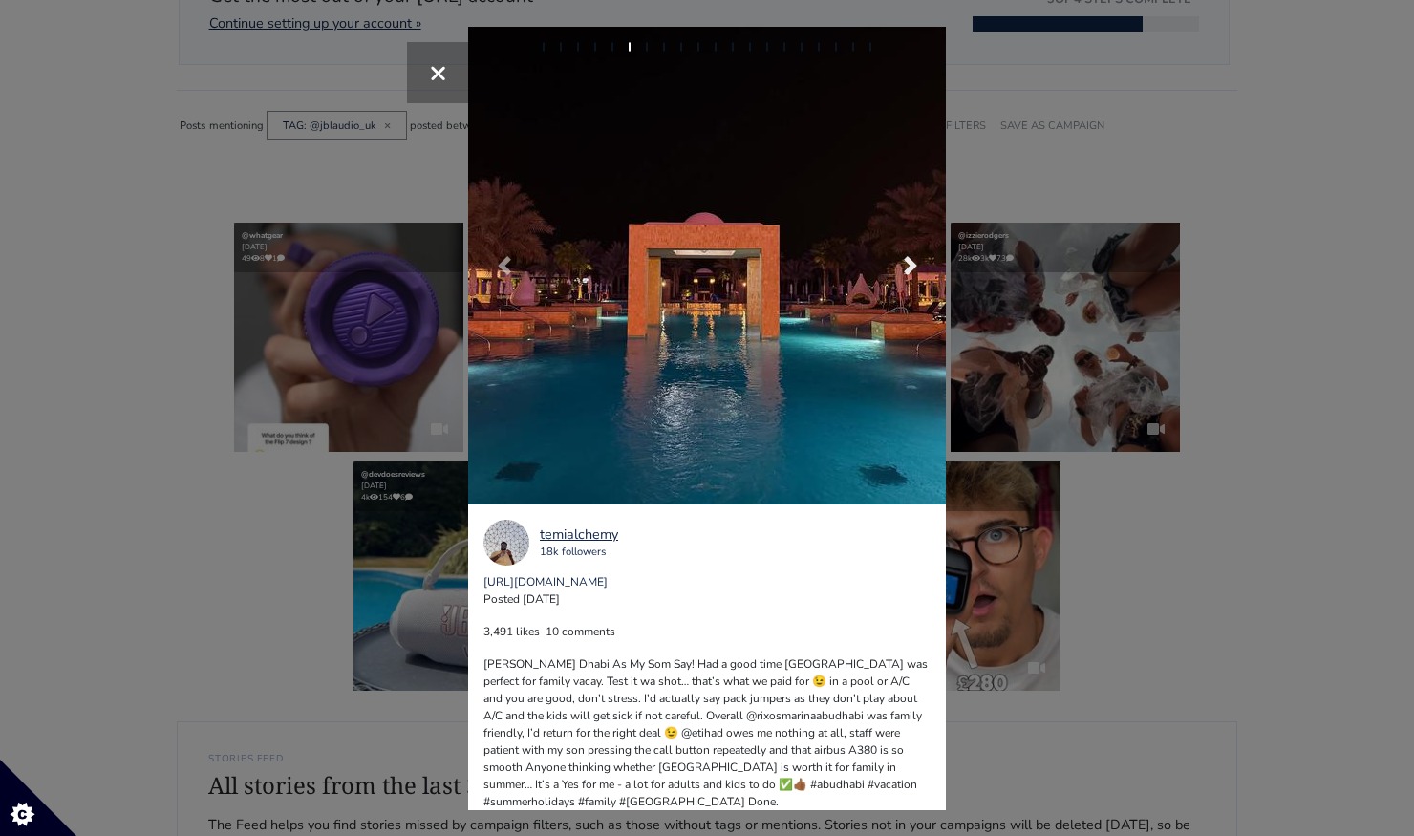
click at [910, 270] on span at bounding box center [910, 265] width 19 height 19
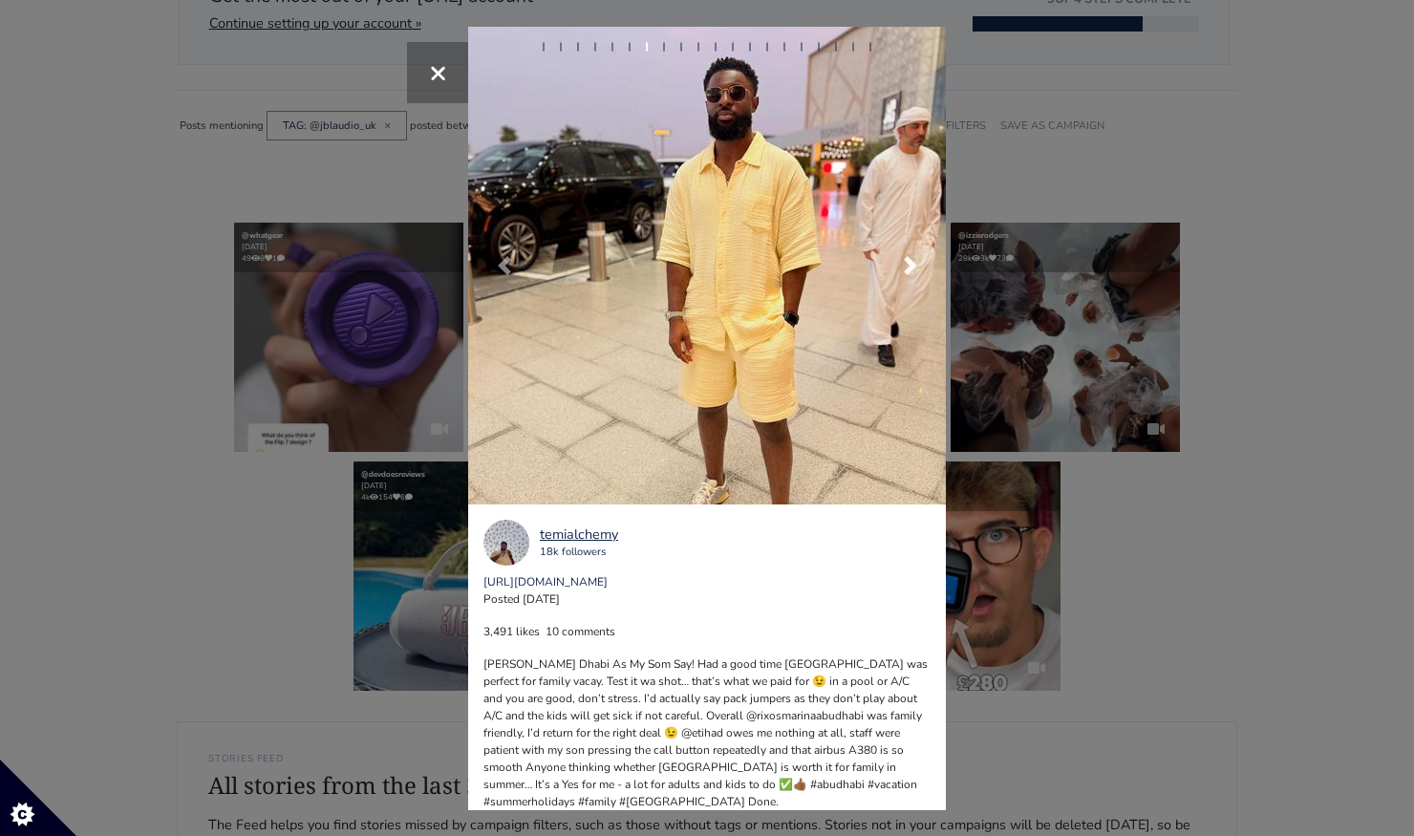
click at [911, 270] on span at bounding box center [910, 265] width 19 height 19
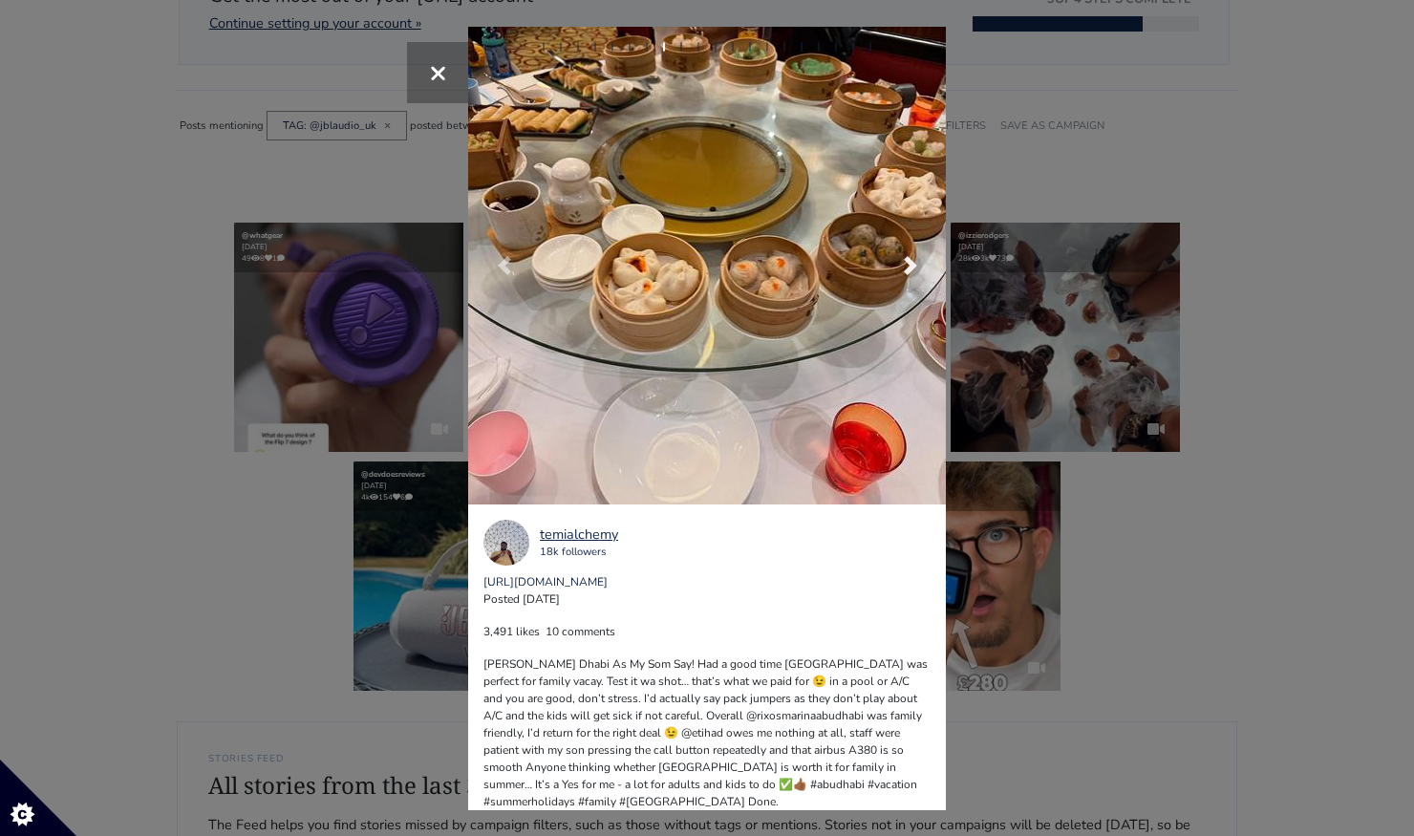
click at [911, 270] on span at bounding box center [910, 265] width 19 height 19
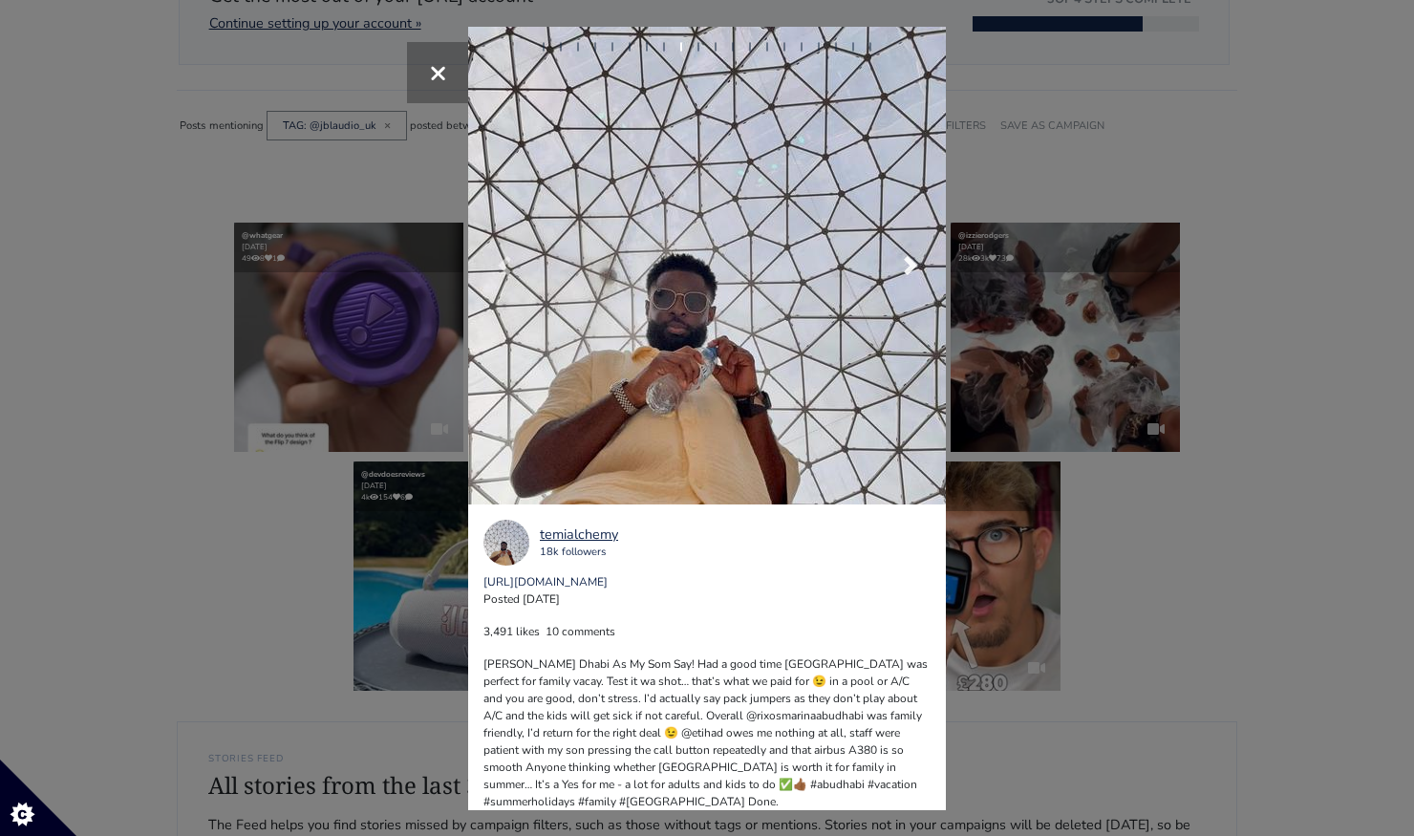
click at [911, 270] on span at bounding box center [910, 265] width 19 height 19
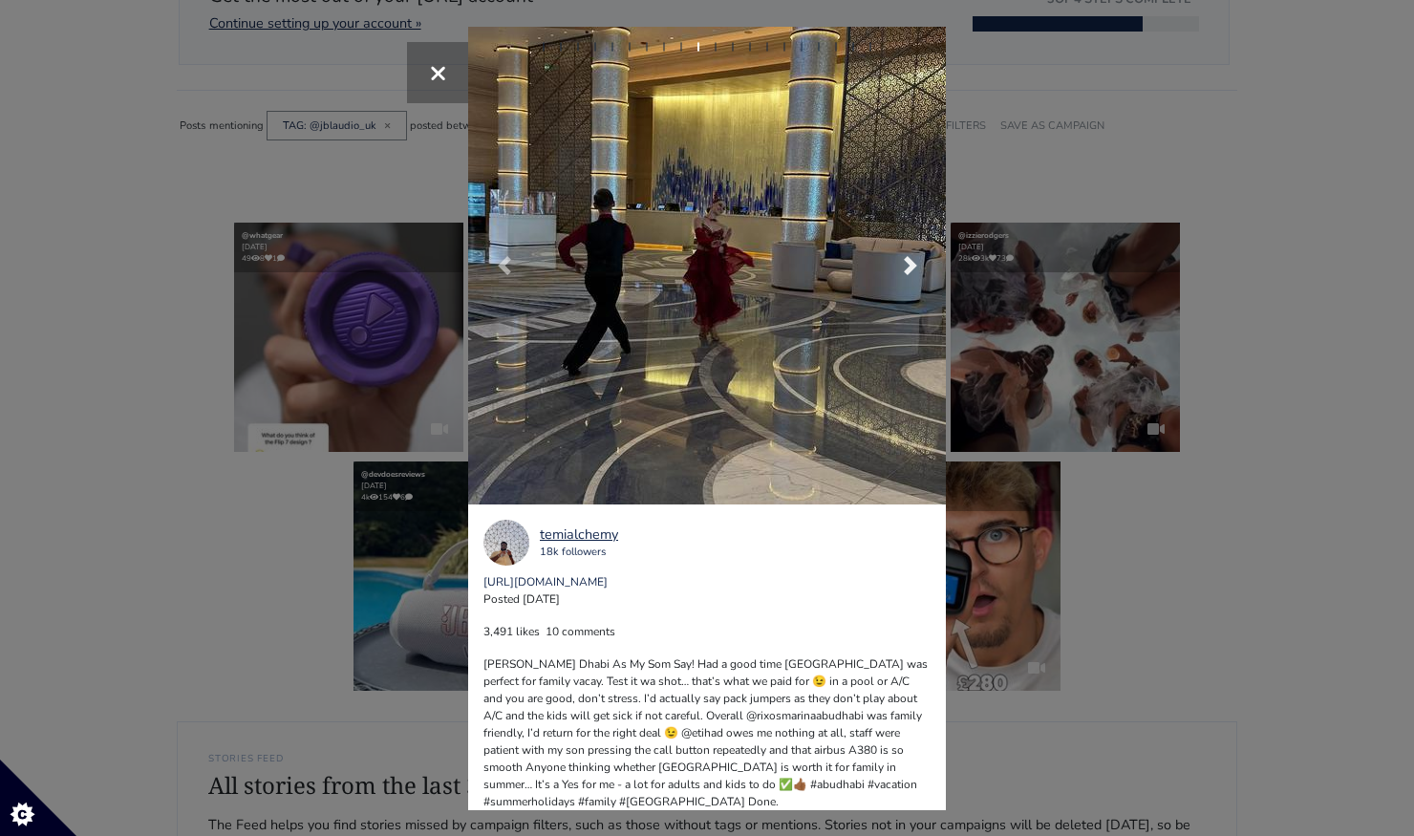
click at [911, 271] on span at bounding box center [910, 265] width 19 height 19
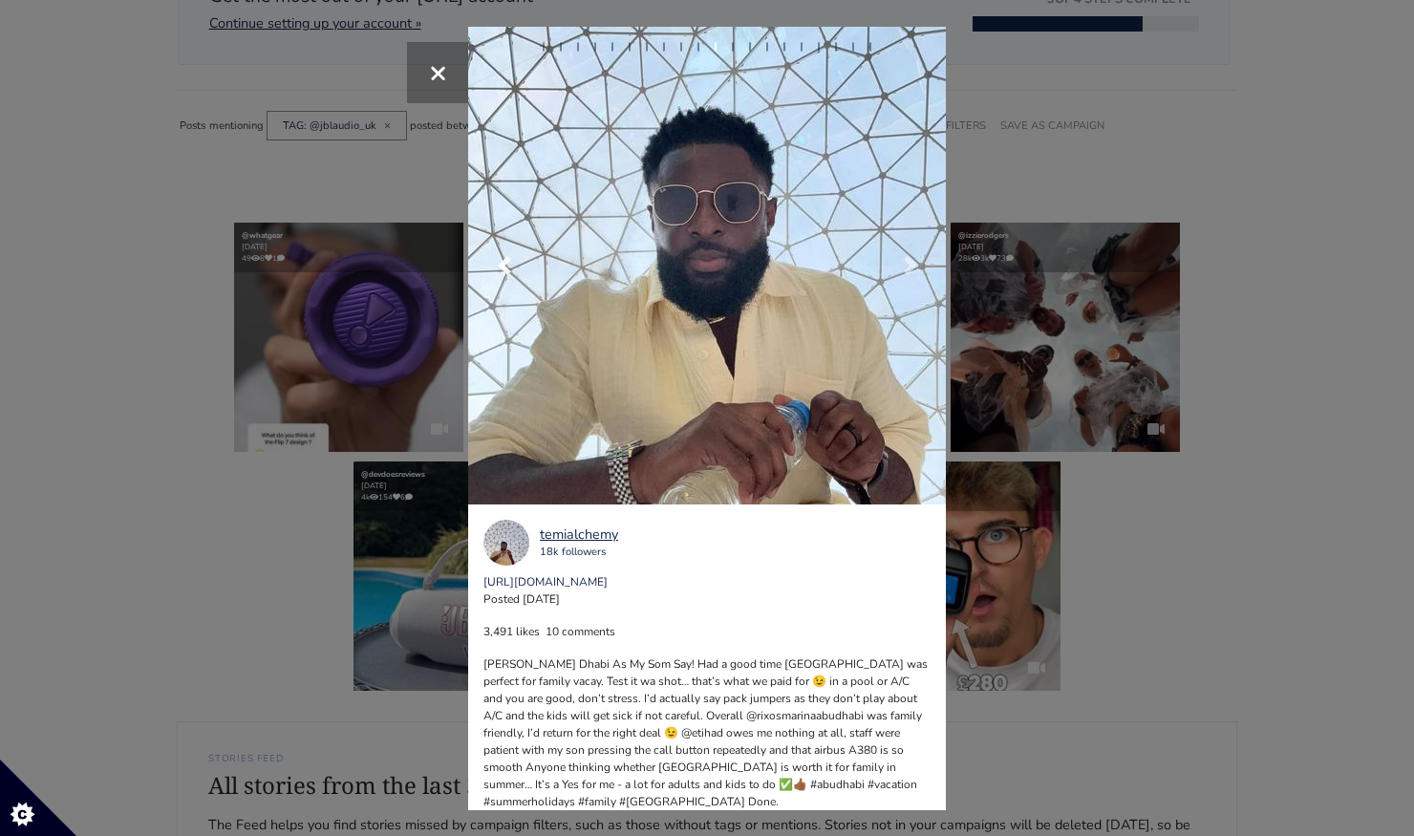
click at [495, 268] on span at bounding box center [504, 265] width 19 height 19
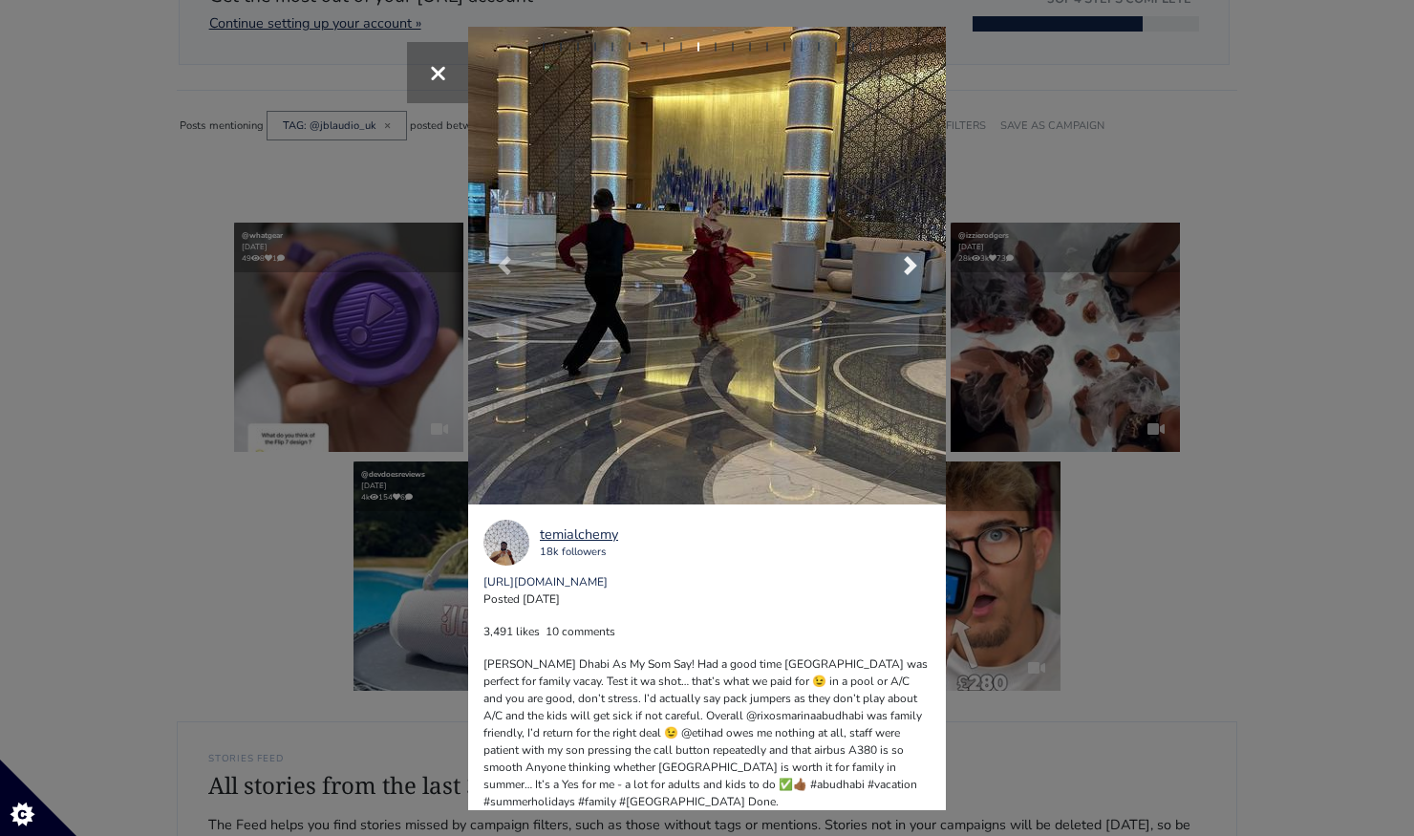
click at [917, 264] on span at bounding box center [910, 265] width 19 height 19
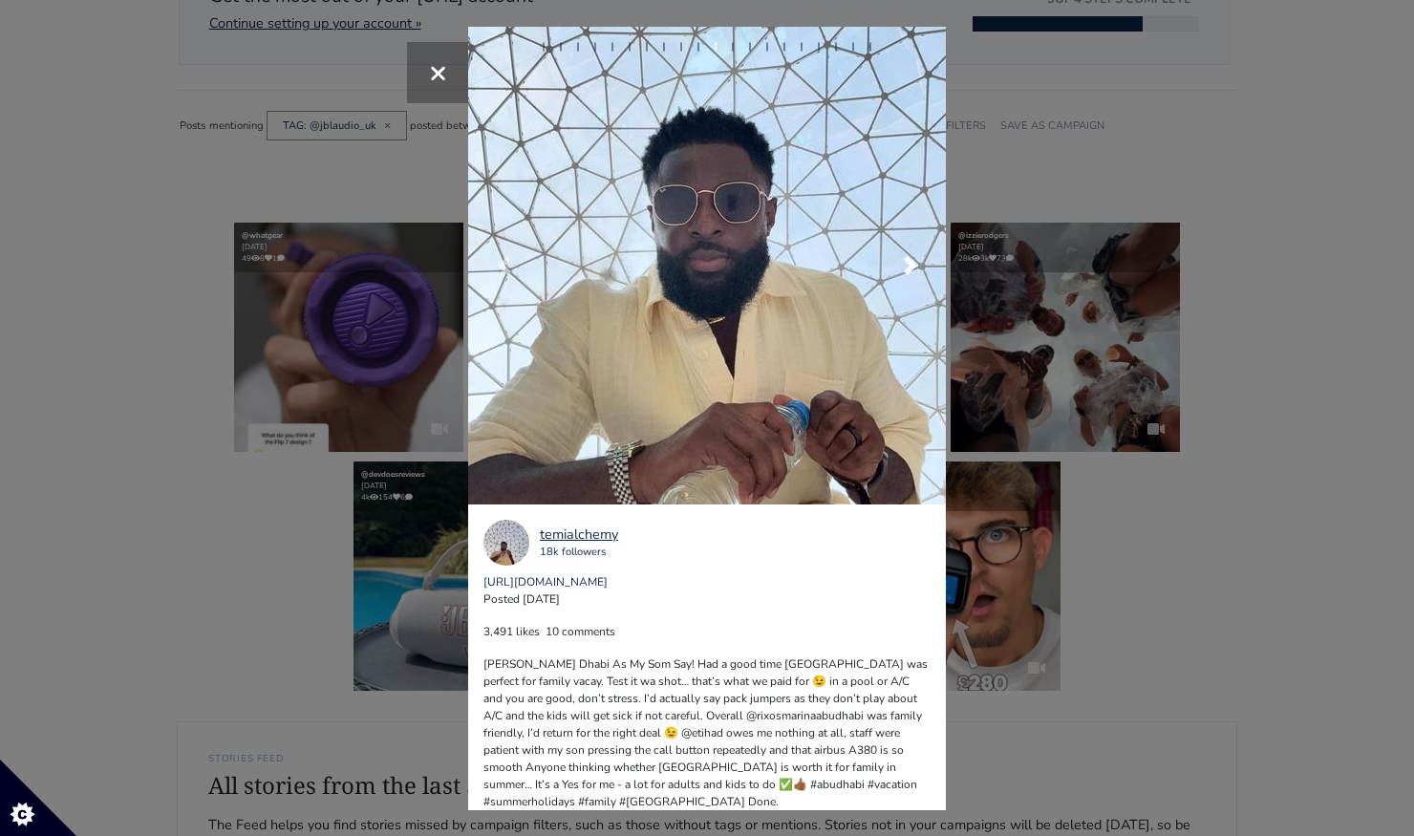
scroll to position [5, 0]
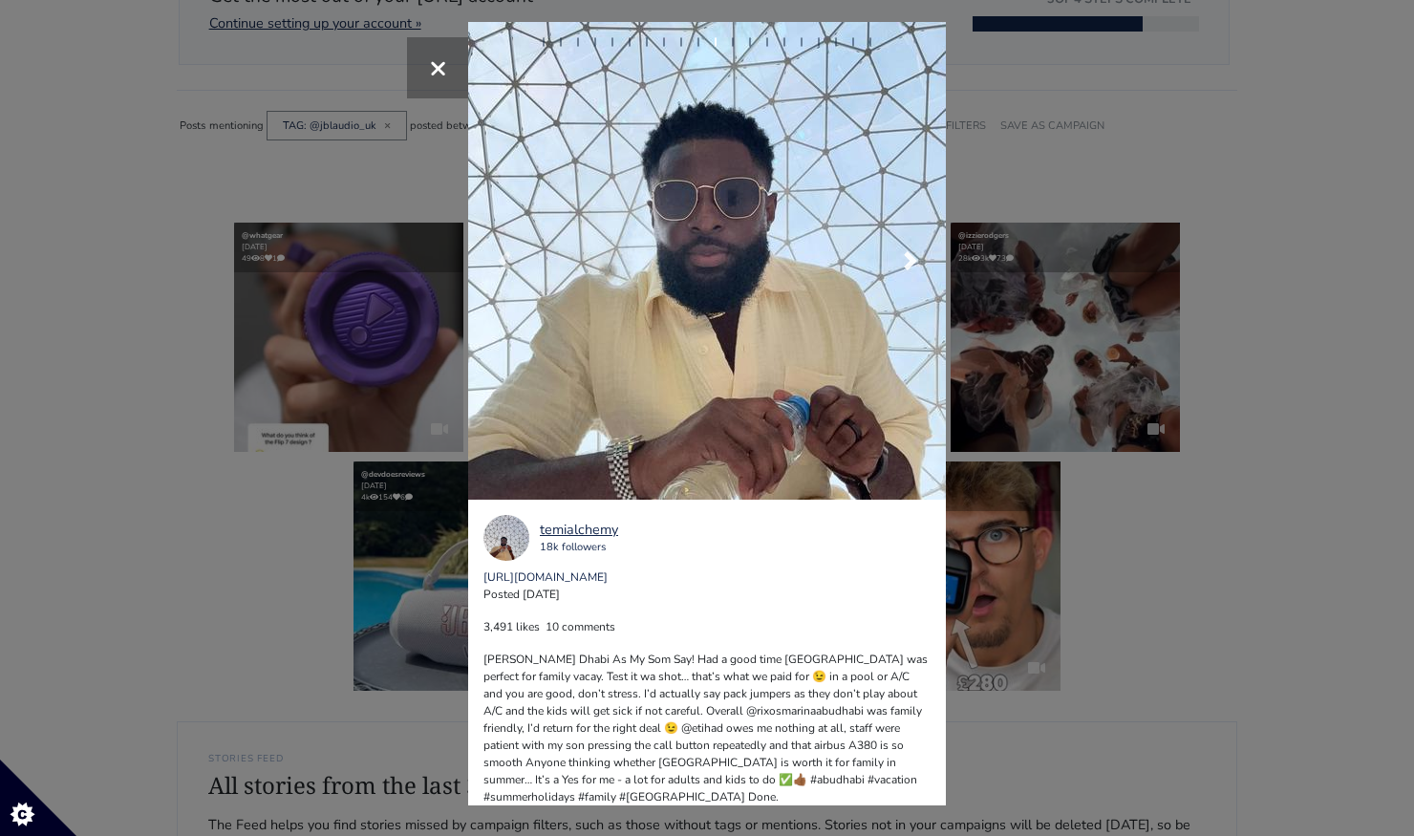
click at [912, 251] on span at bounding box center [910, 260] width 19 height 19
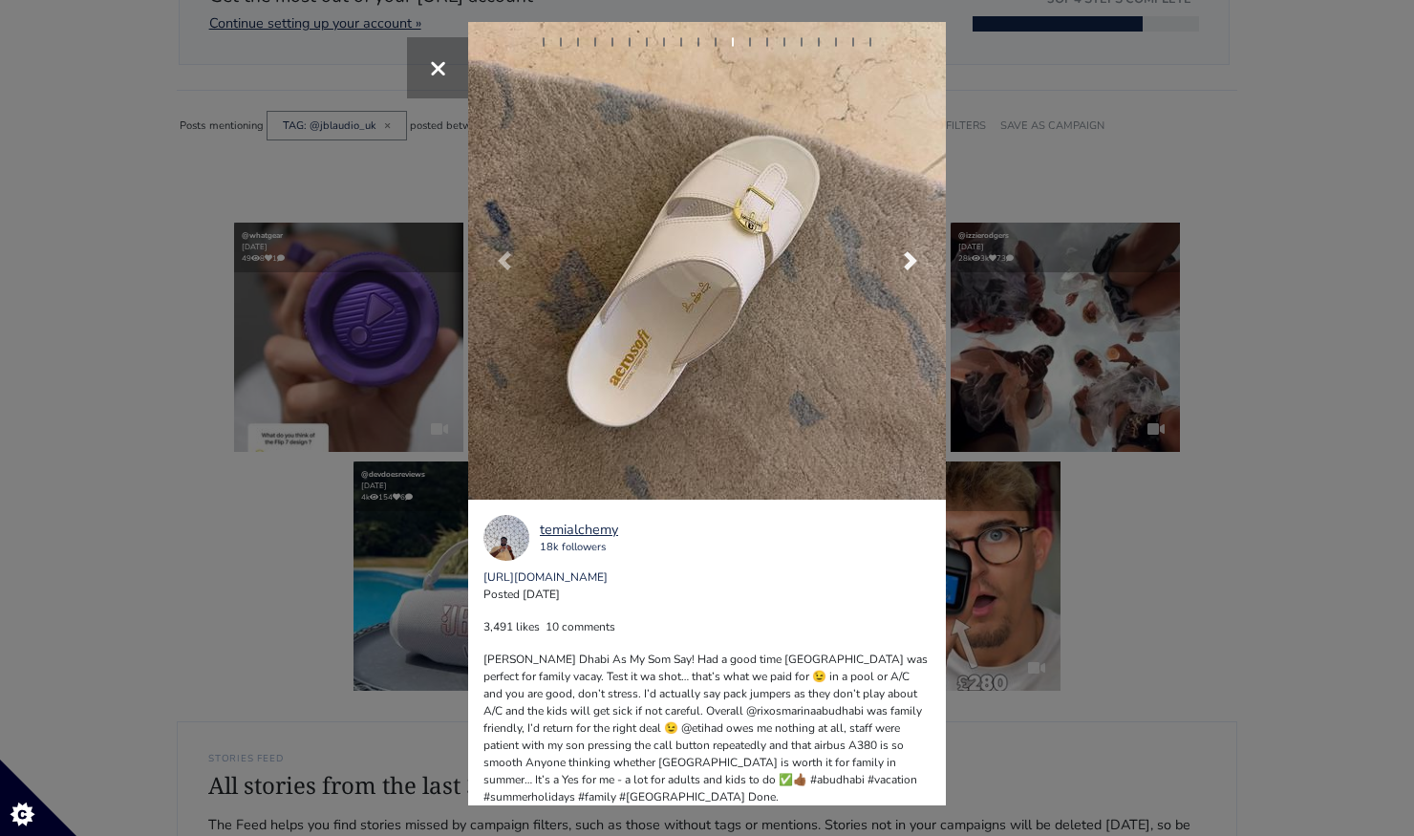
click at [911, 254] on span at bounding box center [910, 260] width 19 height 19
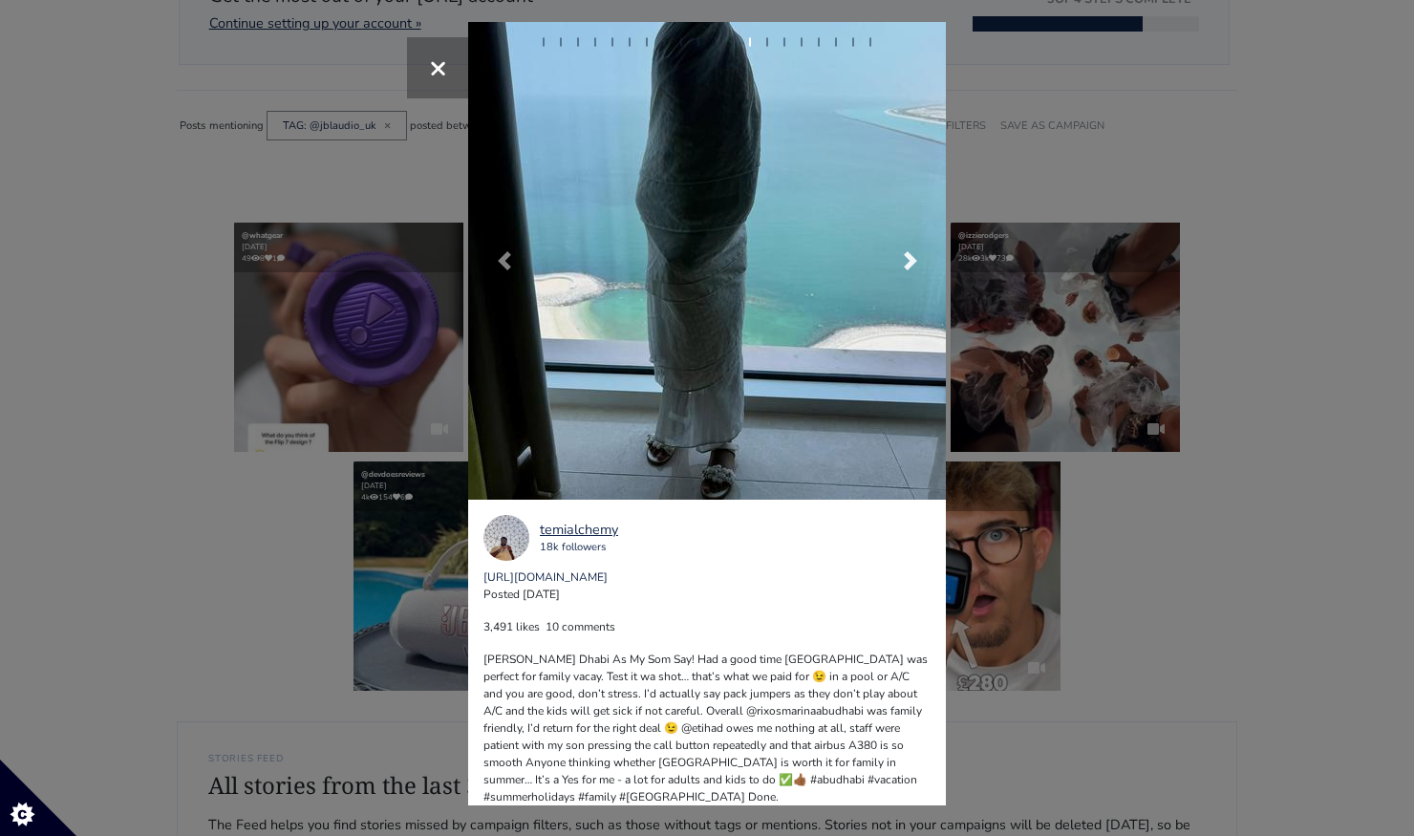
click at [910, 255] on span at bounding box center [910, 260] width 19 height 19
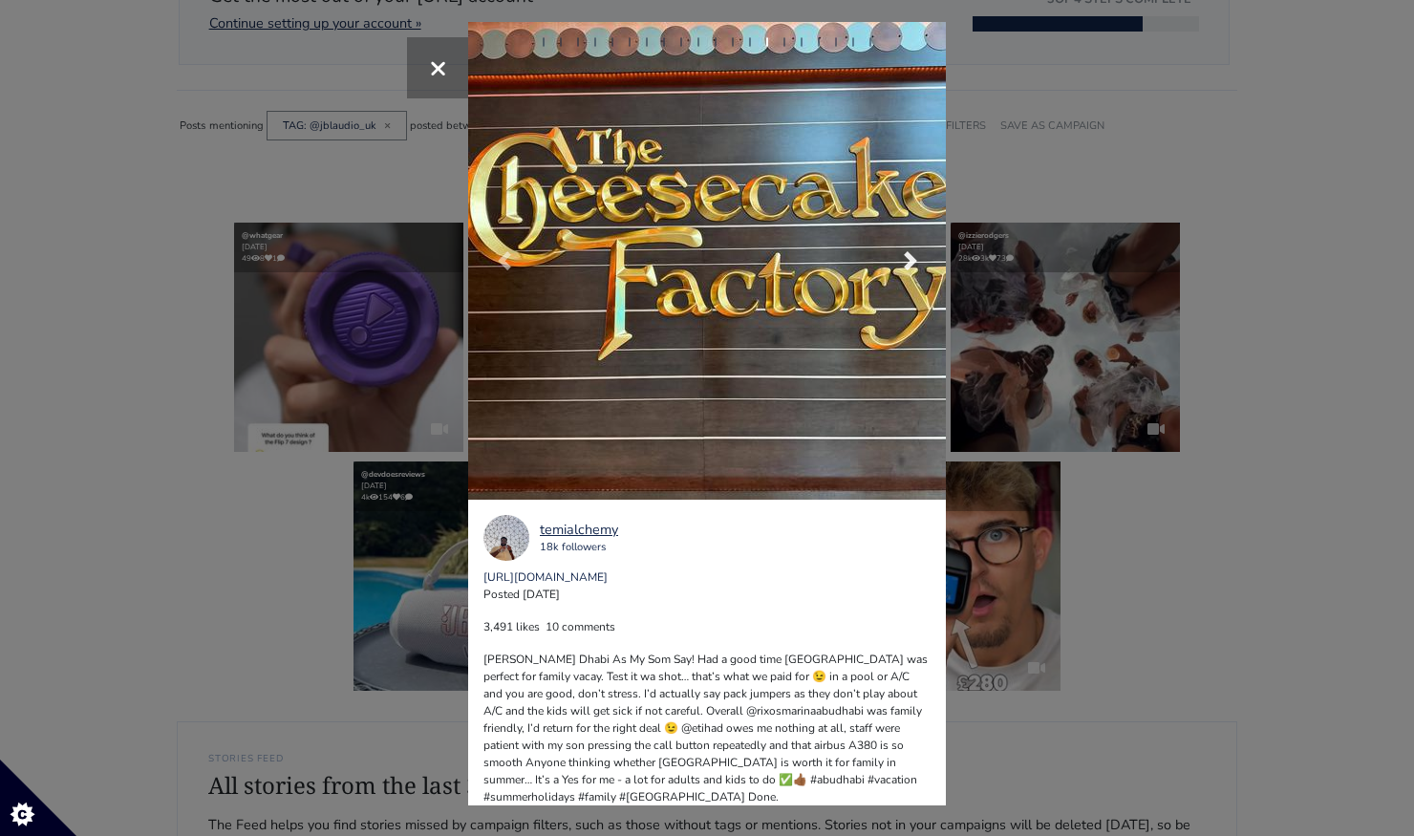
click at [910, 255] on span at bounding box center [910, 260] width 19 height 19
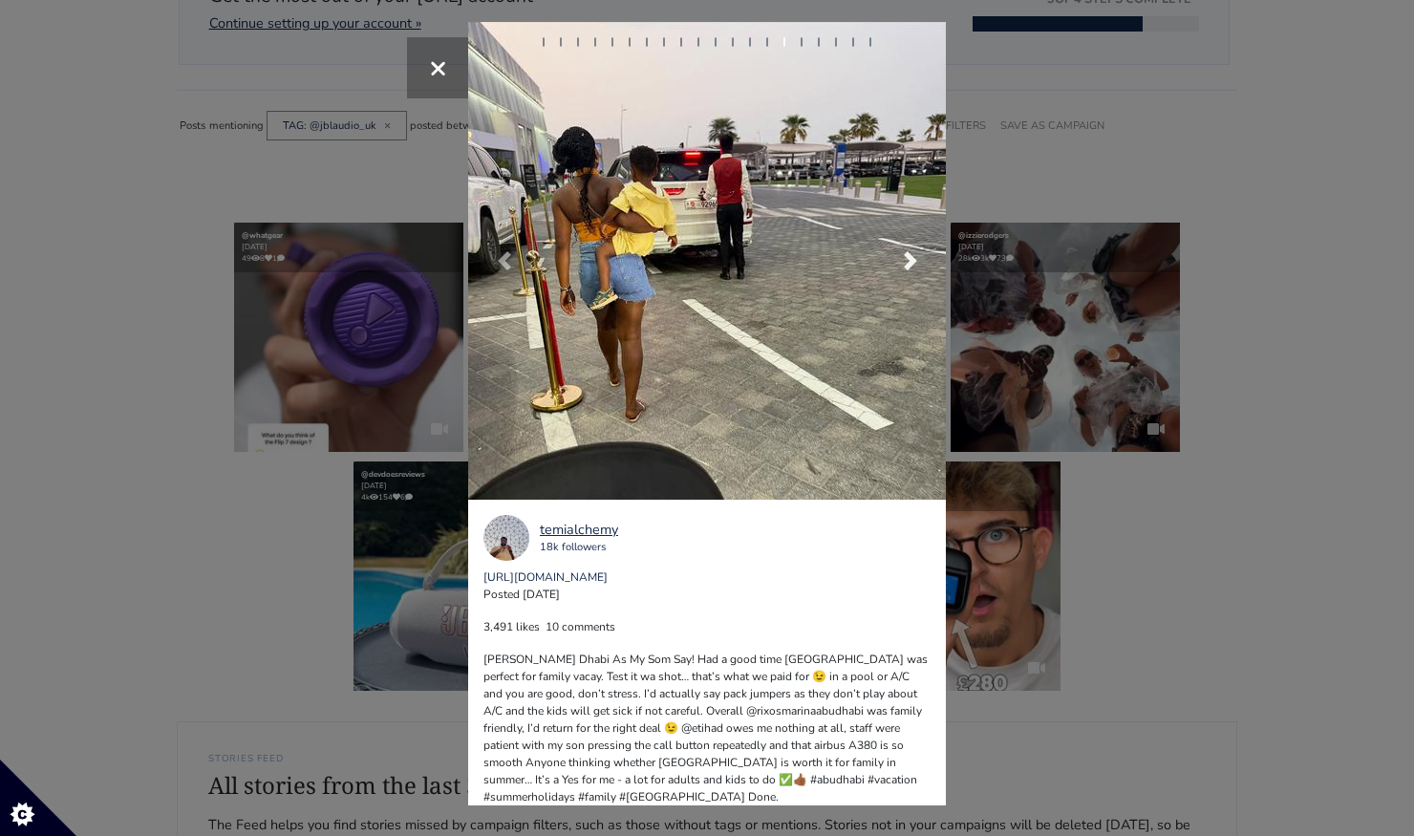
click at [909, 251] on span at bounding box center [910, 260] width 19 height 19
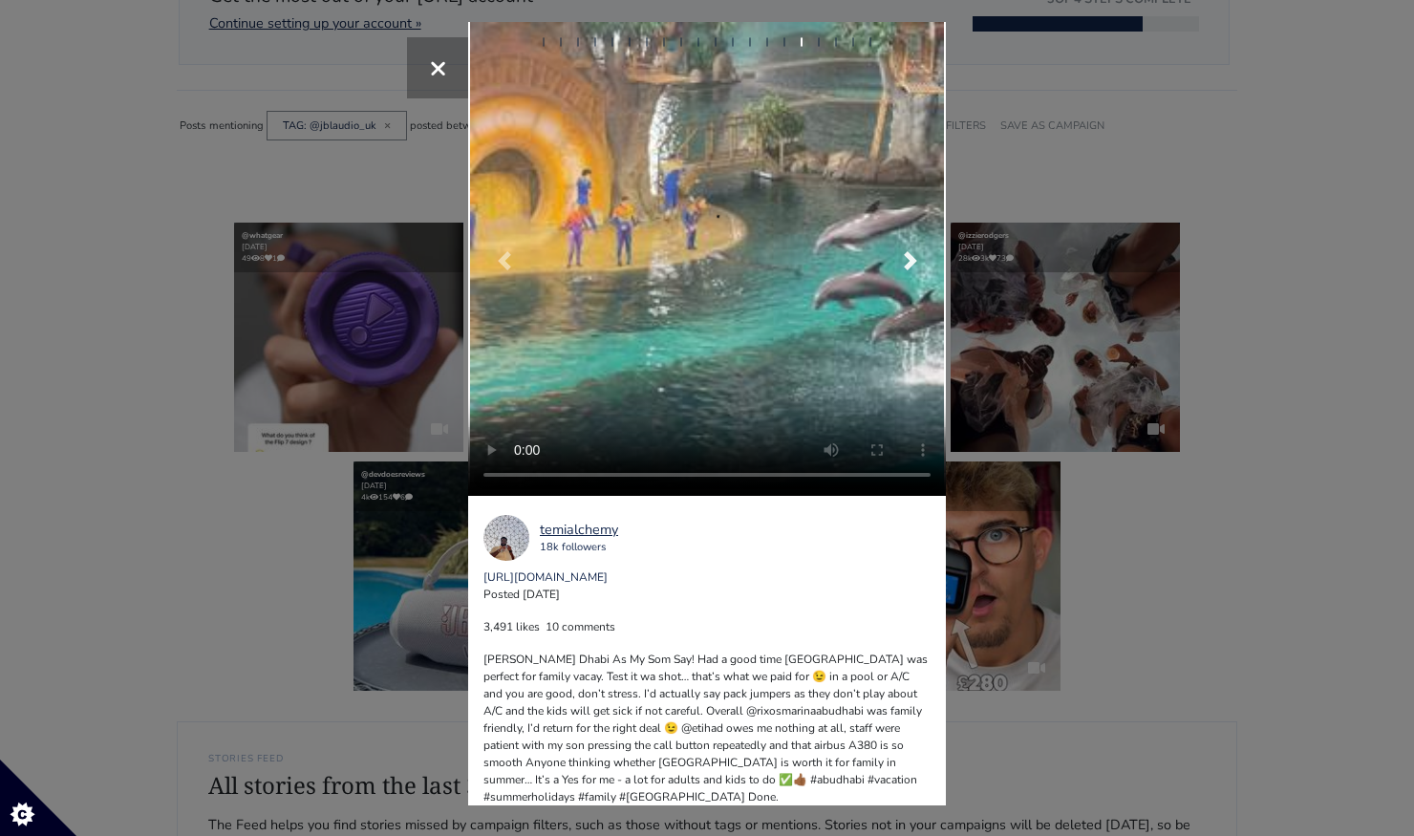
scroll to position [0, 0]
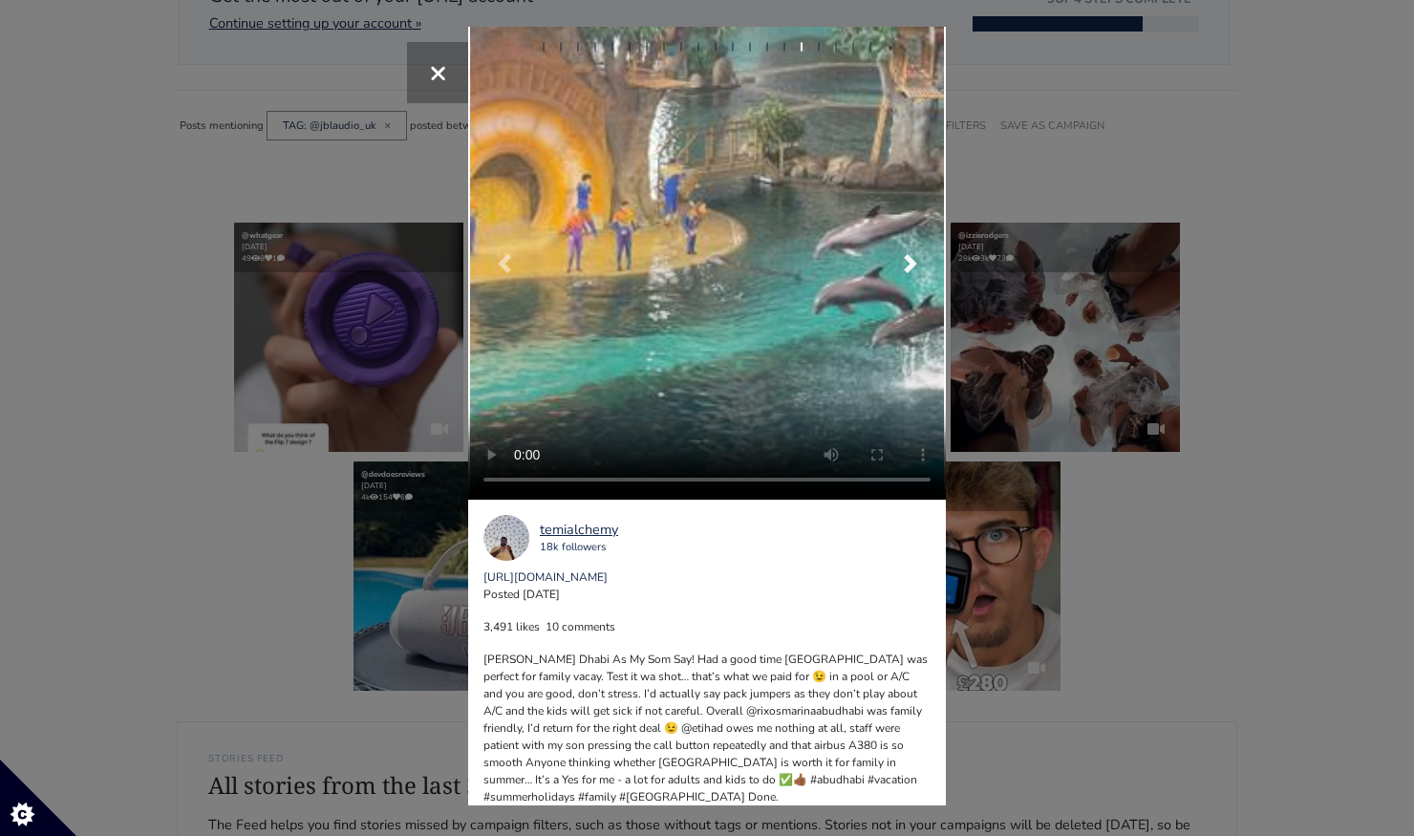
click at [909, 250] on link "Next" at bounding box center [910, 263] width 72 height 473
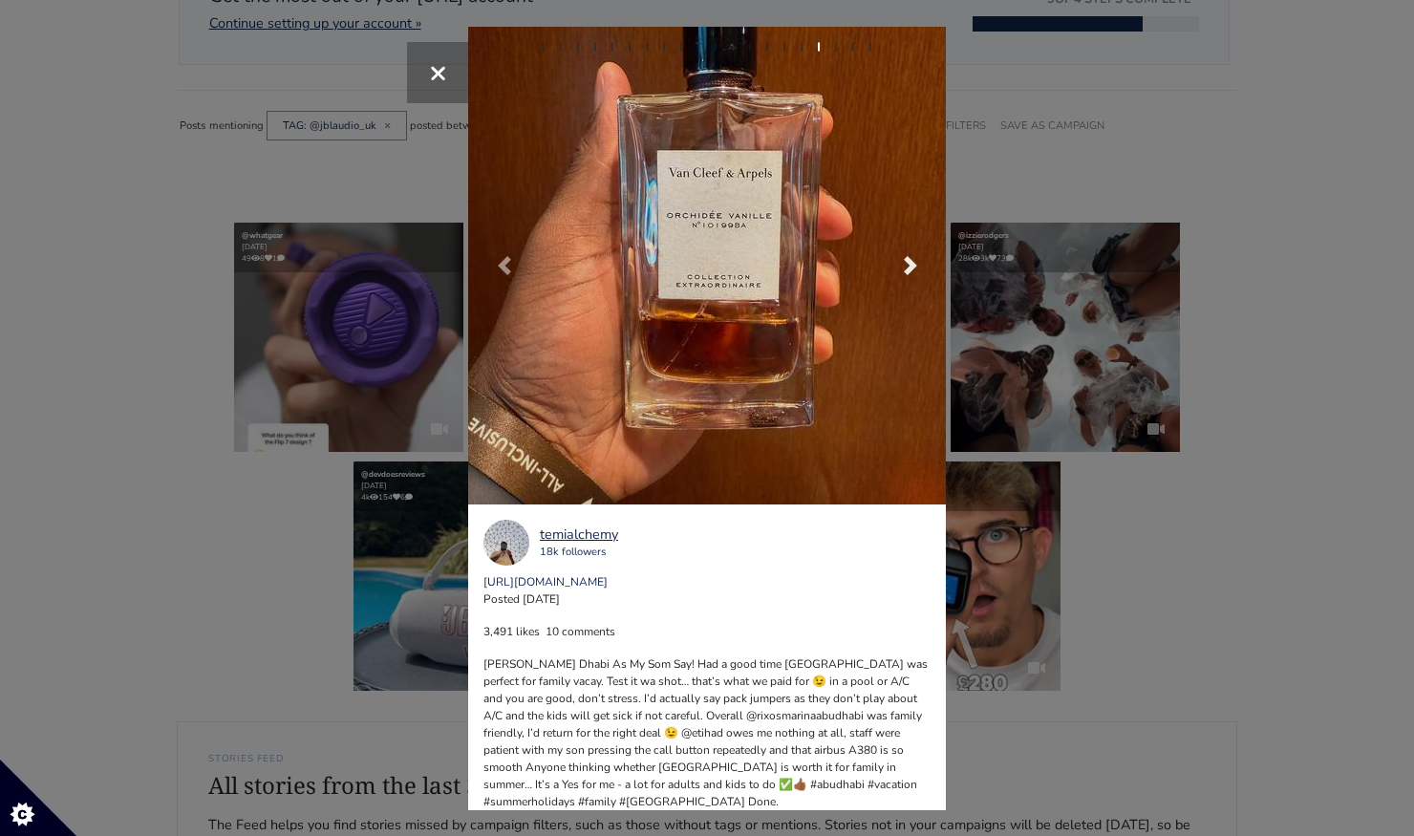
click at [919, 271] on link "Next" at bounding box center [910, 266] width 72 height 478
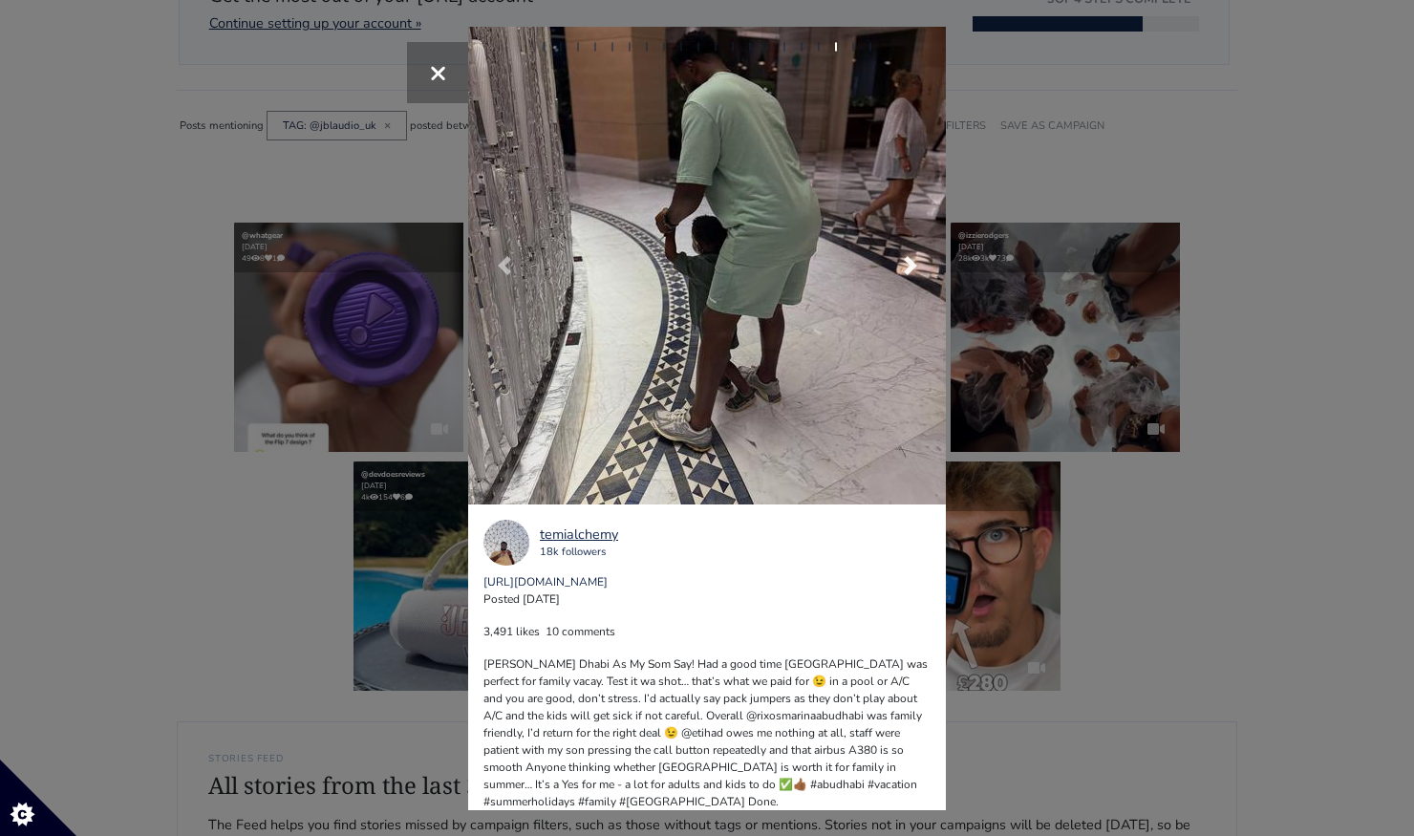
click at [919, 271] on link "Next" at bounding box center [910, 266] width 72 height 478
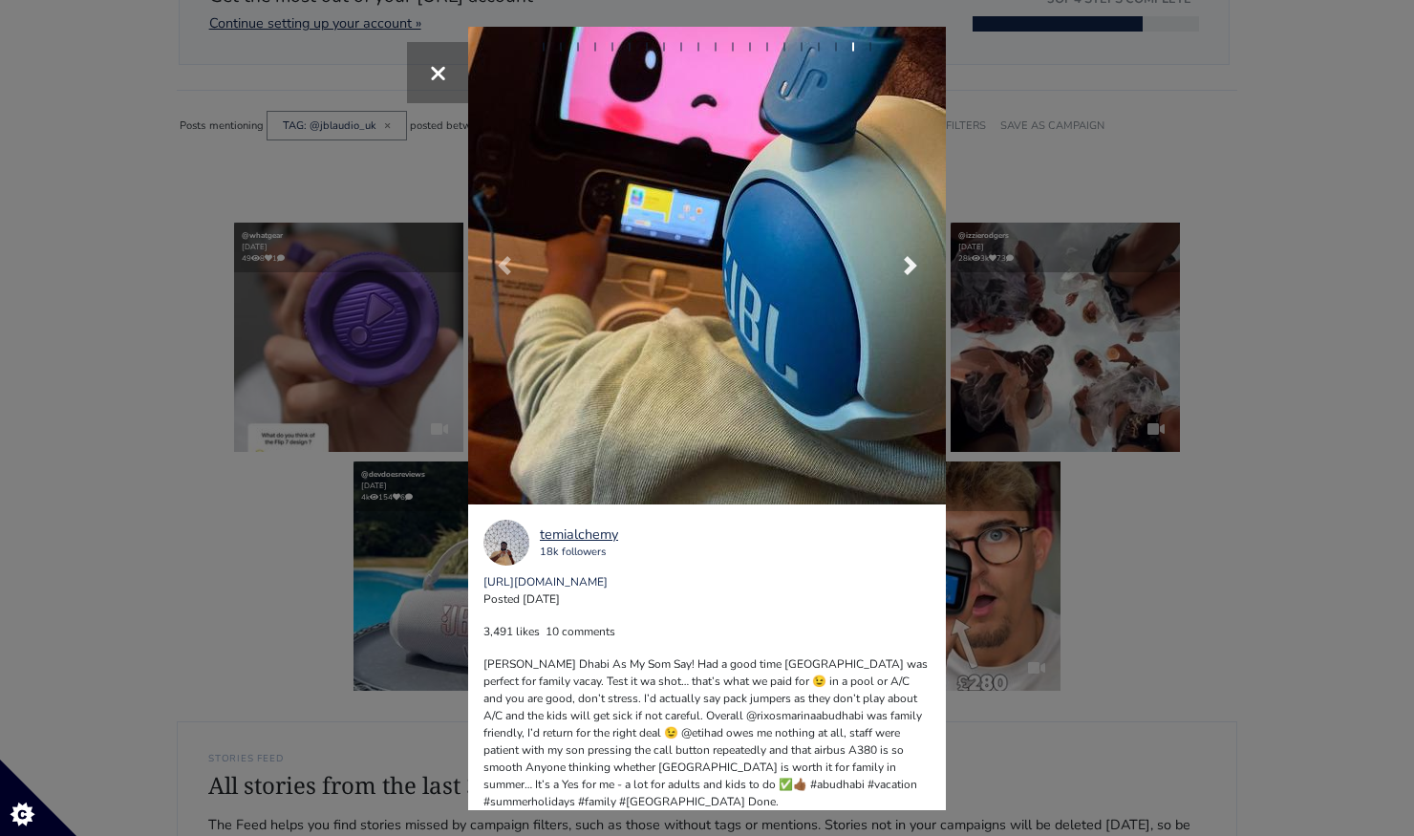
click at [919, 273] on link "Next" at bounding box center [910, 266] width 72 height 478
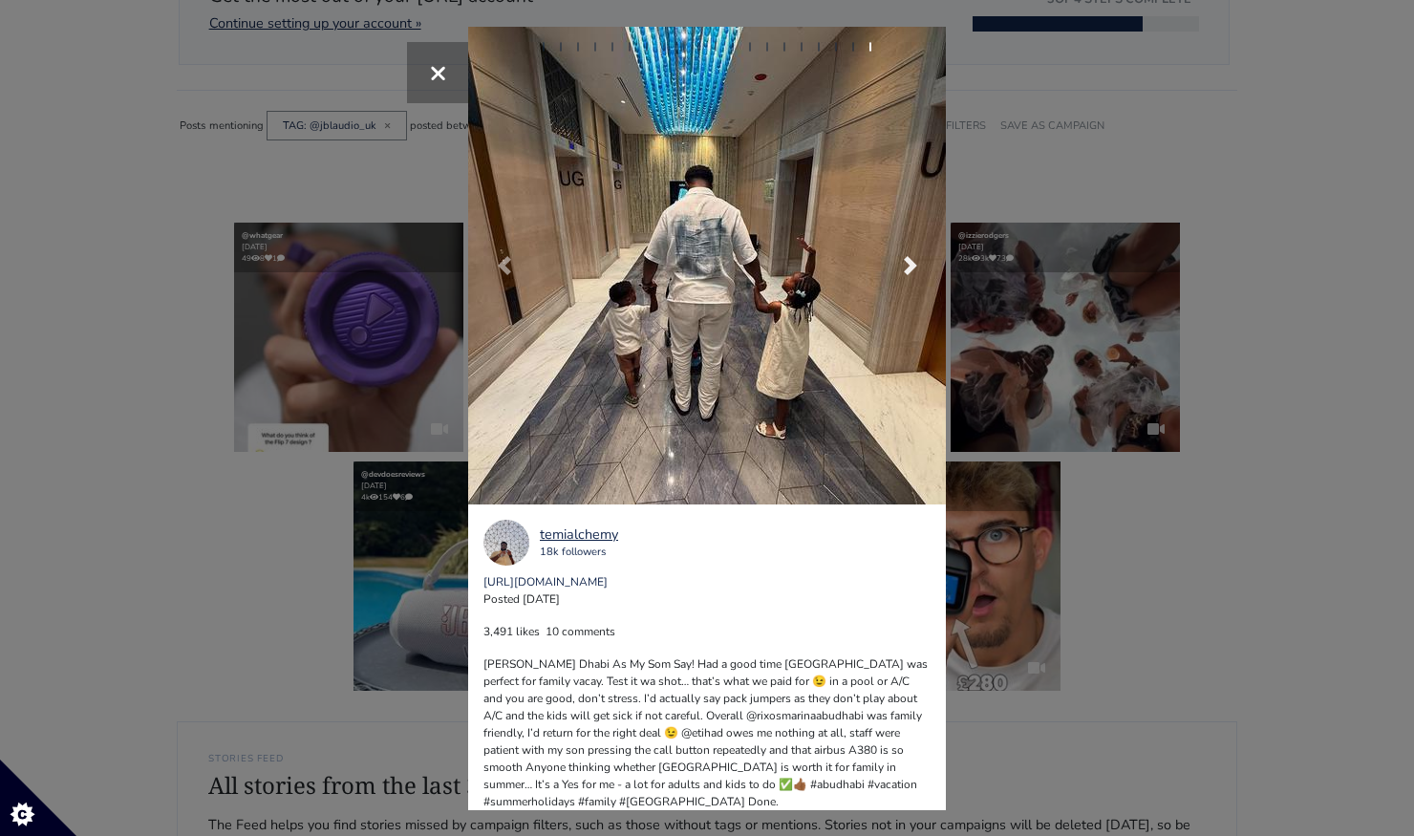
click at [919, 273] on link "Next" at bounding box center [910, 266] width 72 height 478
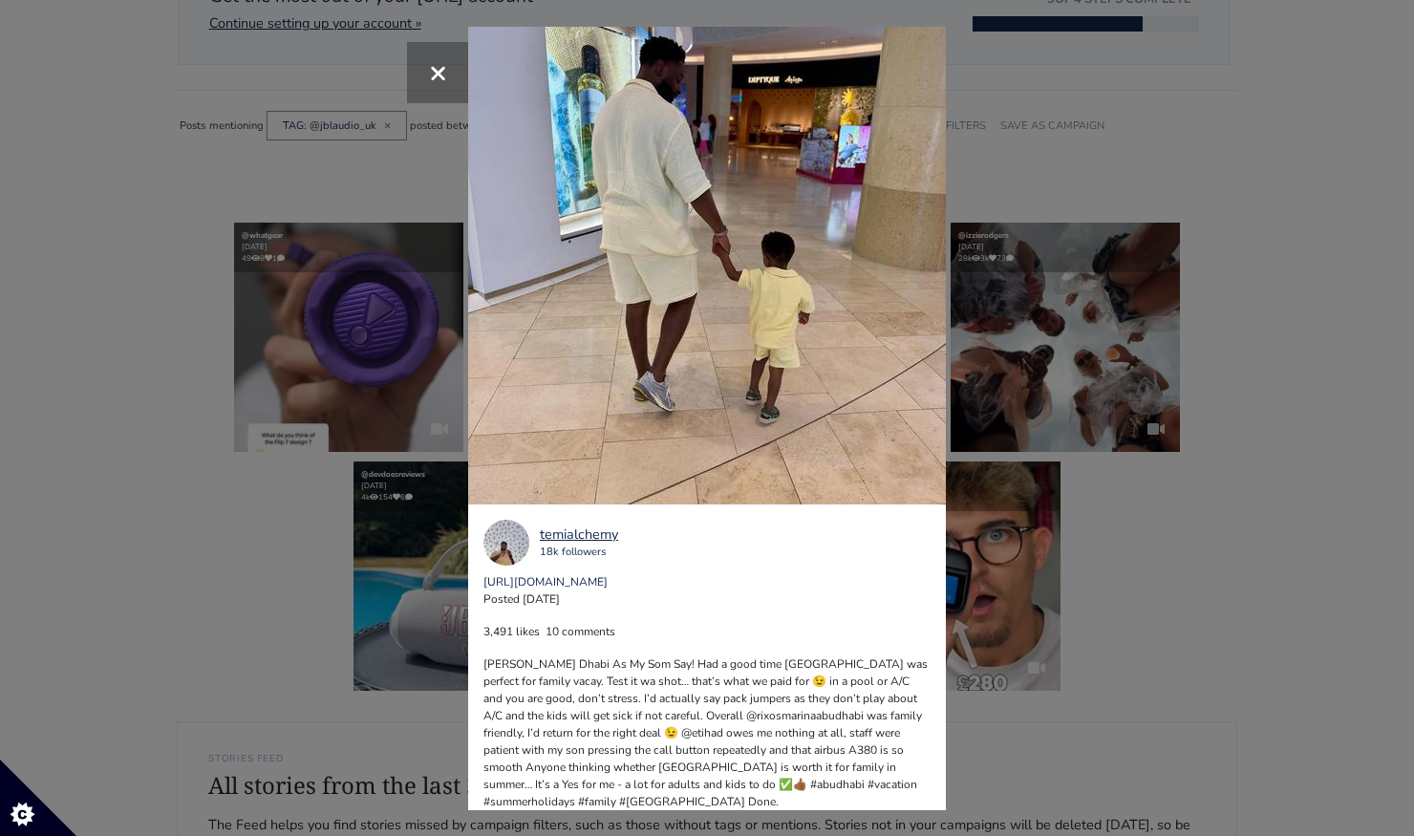
click at [1106, 174] on div "×" at bounding box center [707, 418] width 1414 height 836
